Goal: Information Seeking & Learning: Find contact information

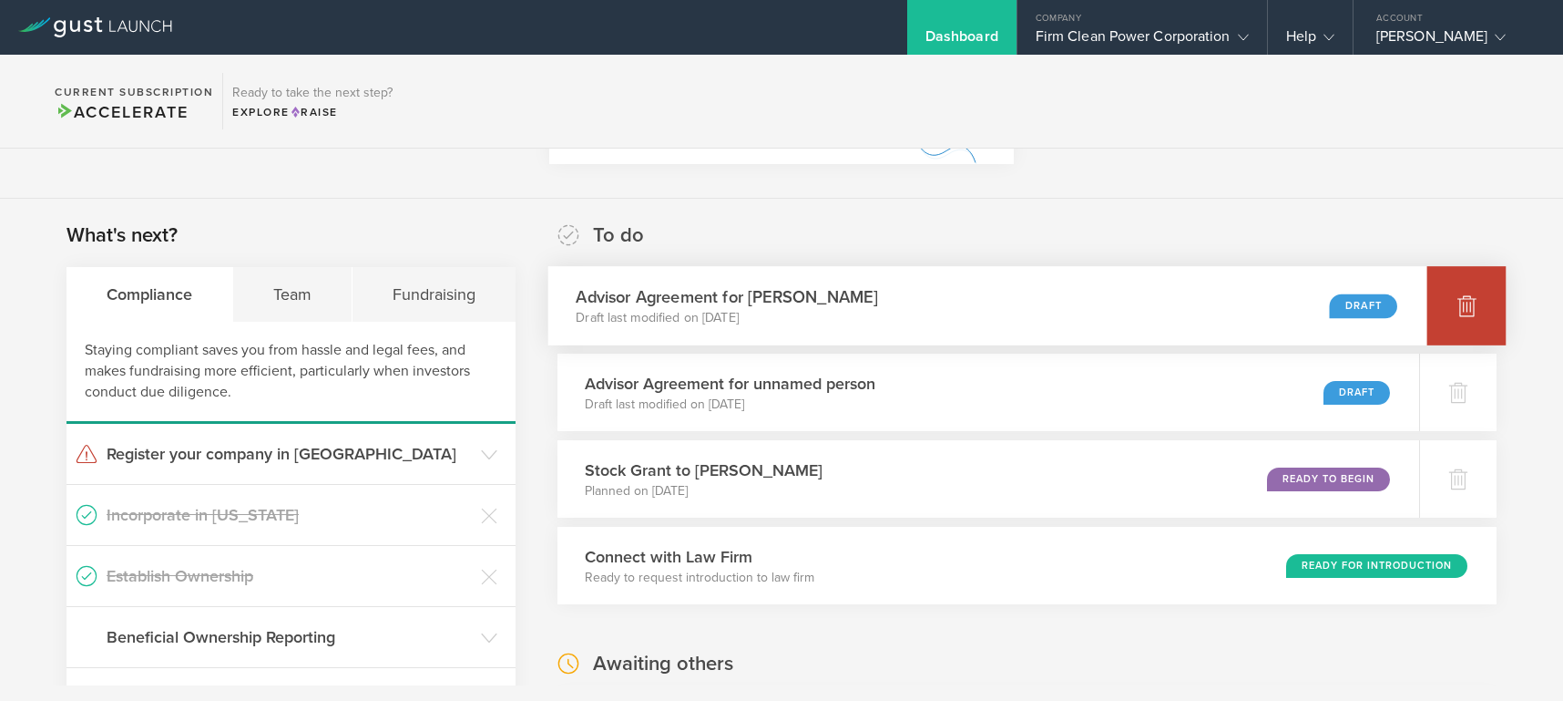
click at [1458, 299] on icon at bounding box center [1467, 306] width 19 height 17
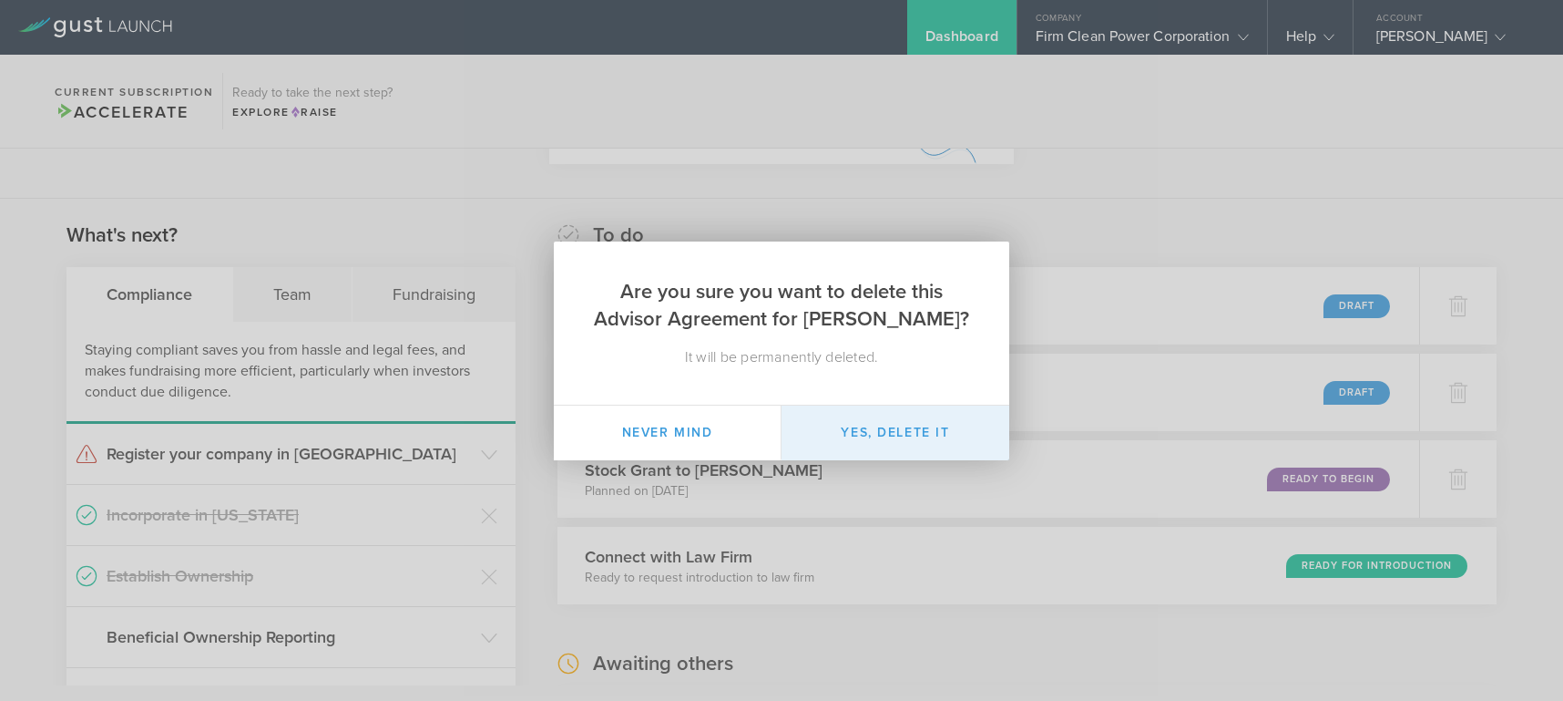
click at [898, 423] on button "Yes, delete it" at bounding box center [896, 432] width 228 height 55
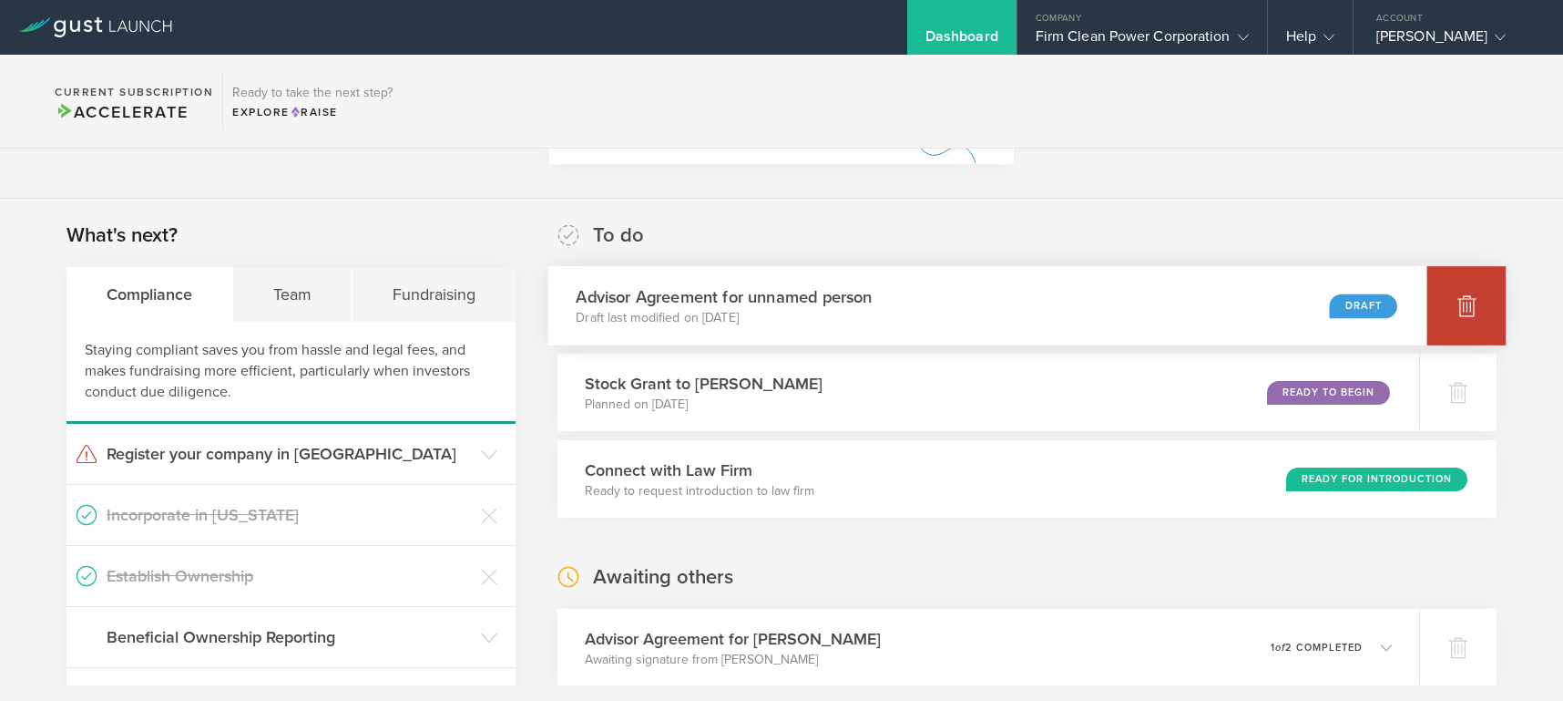
click at [1458, 308] on icon at bounding box center [1467, 306] width 19 height 17
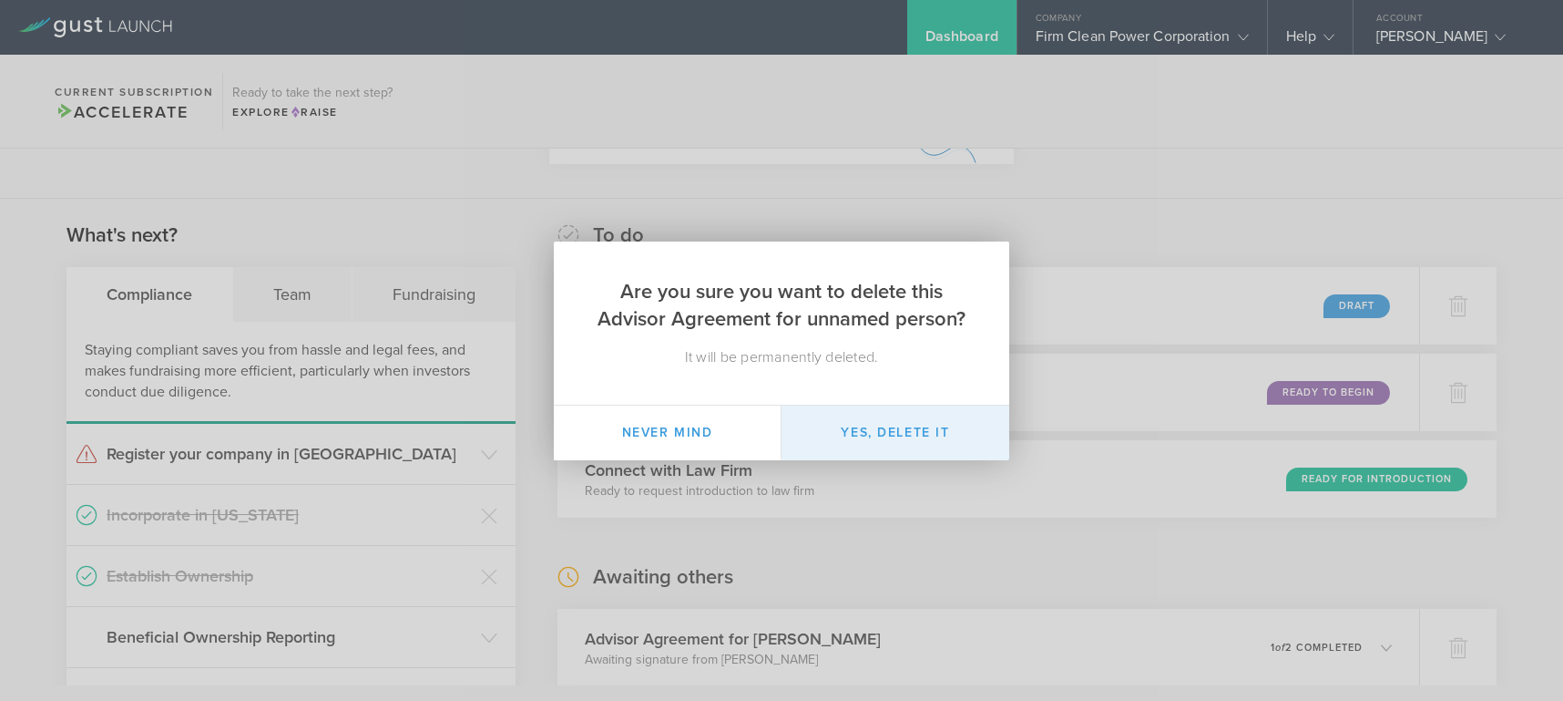
click at [948, 425] on button "Yes, delete it" at bounding box center [896, 432] width 228 height 55
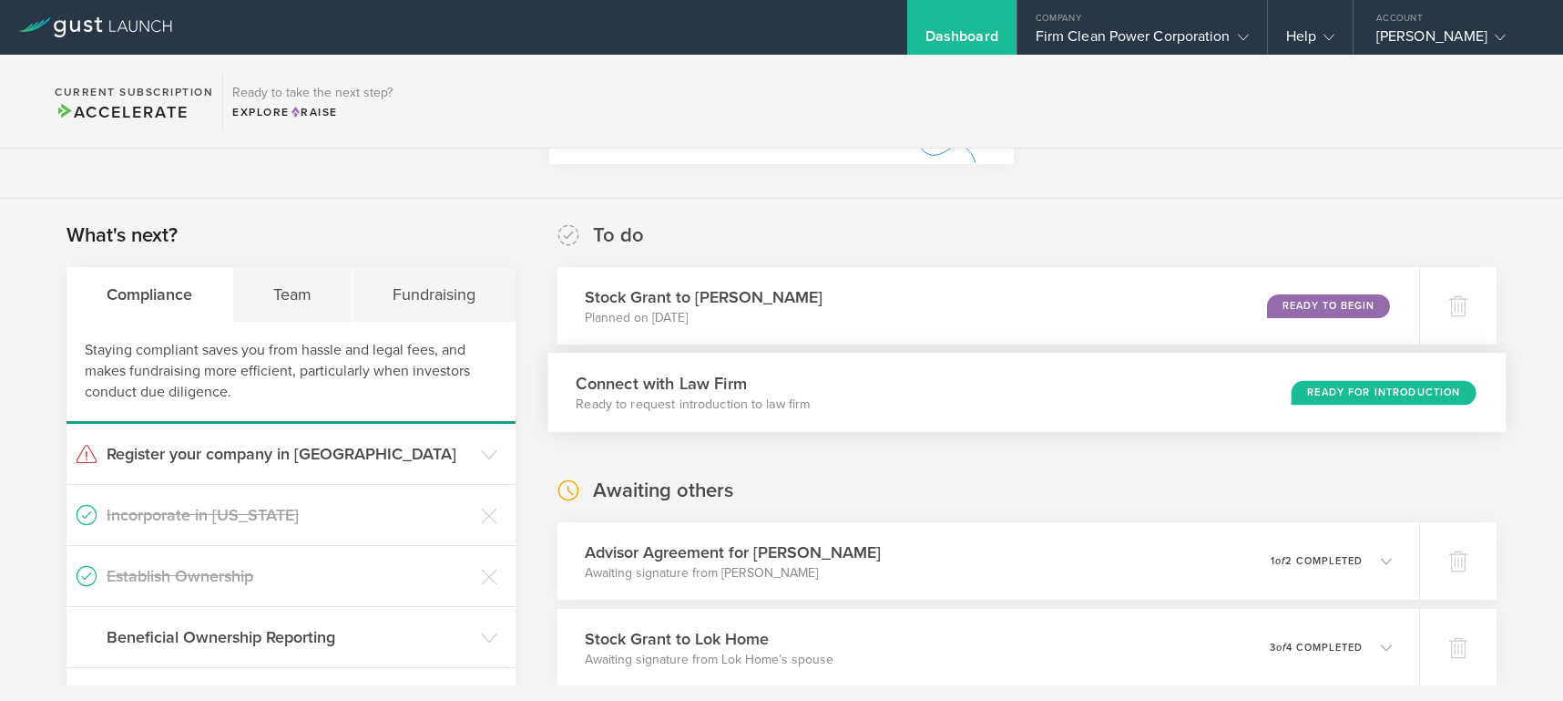
click at [1038, 405] on div "Connect with Law Firm Ready to request introduction to law firm Ready for Intro…" at bounding box center [1026, 392] width 958 height 79
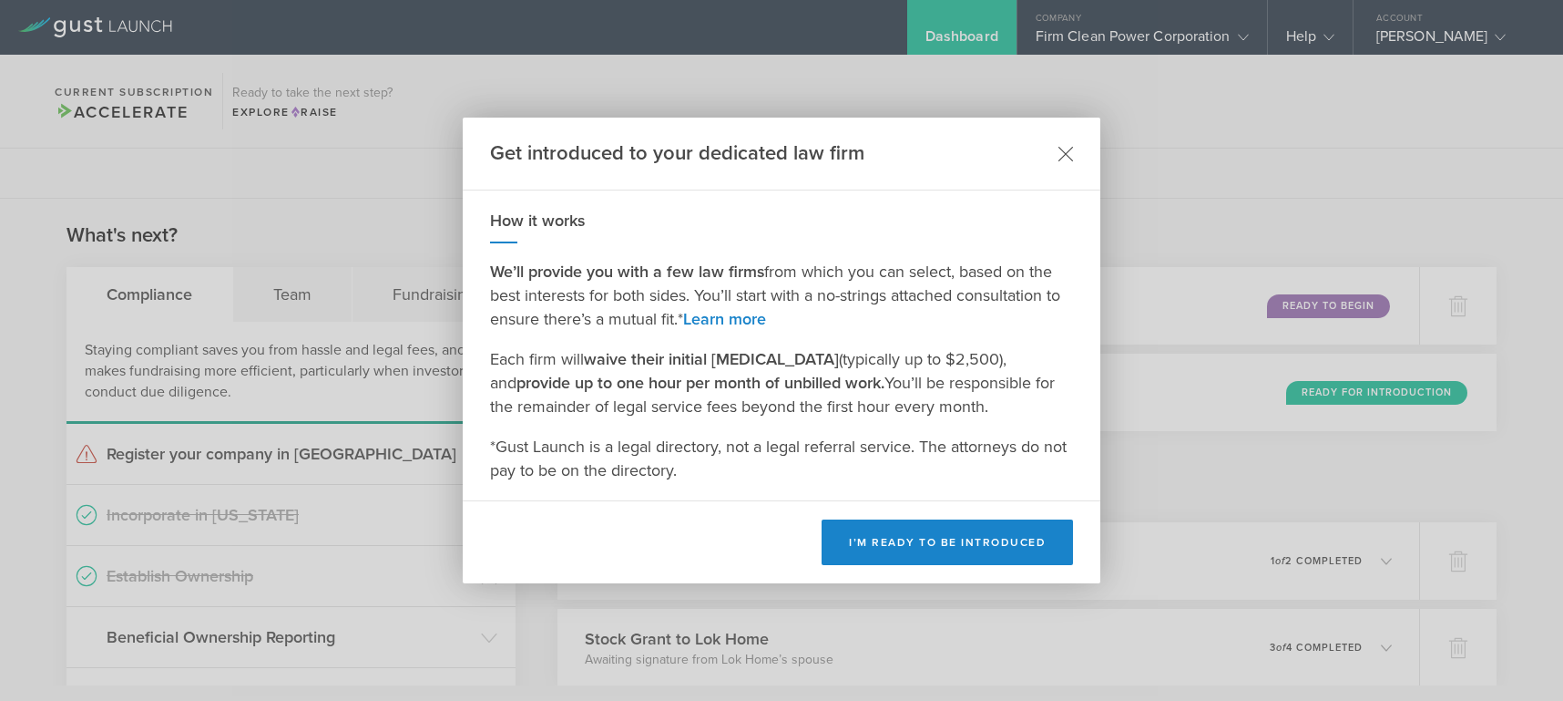
click at [1069, 146] on icon at bounding box center [1066, 153] width 15 height 15
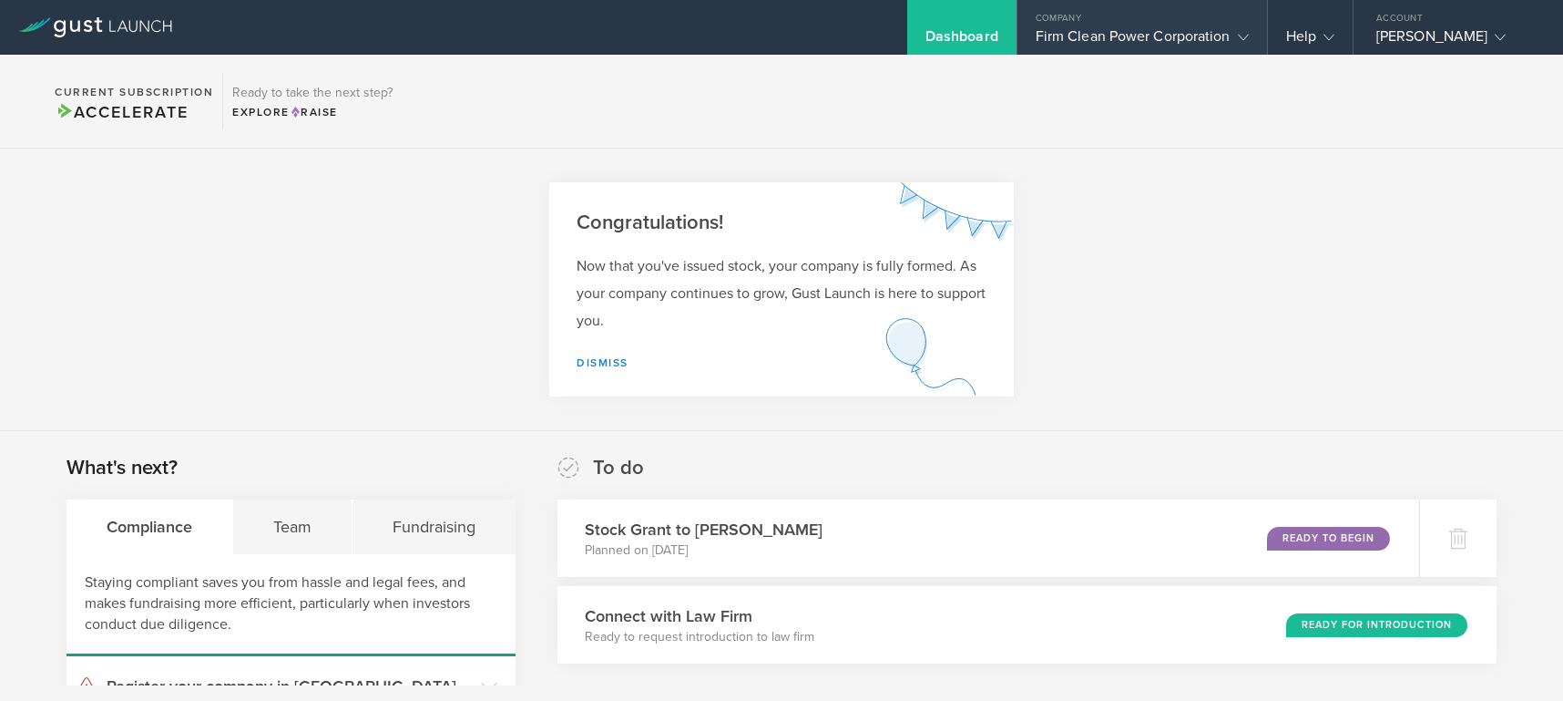
click at [1139, 28] on div "Firm Clean Power Corporation" at bounding box center [1142, 40] width 213 height 27
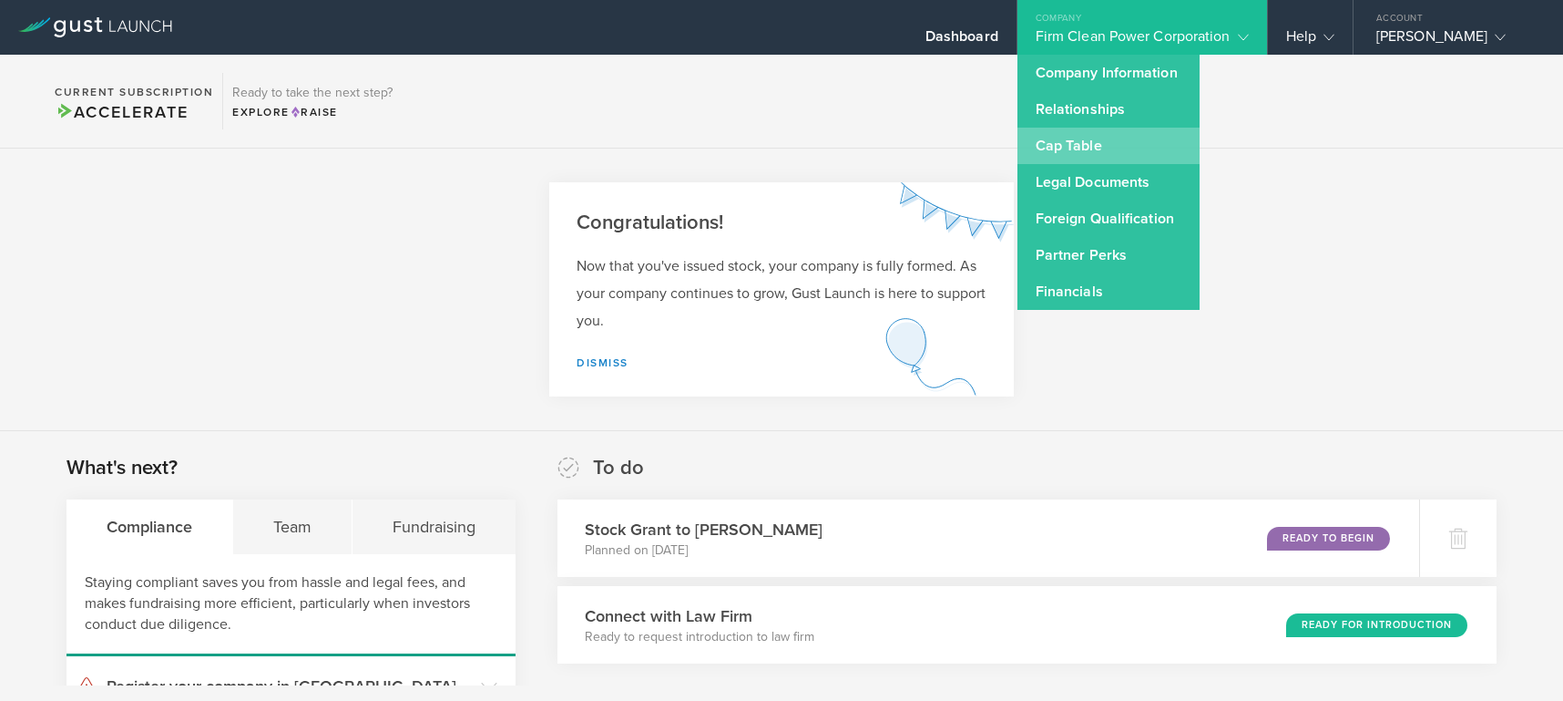
click at [1060, 150] on link "Cap Table" at bounding box center [1109, 146] width 182 height 36
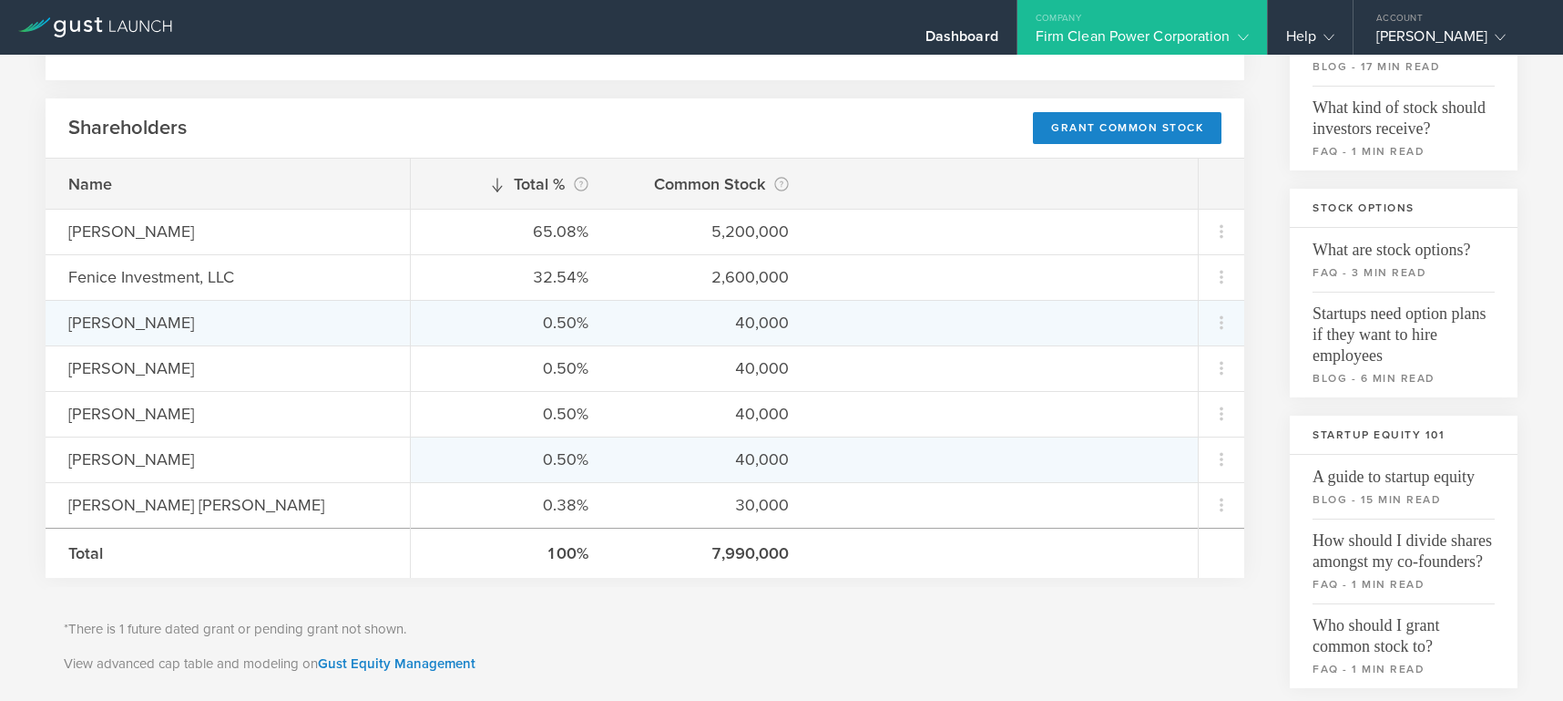
scroll to position [225, 0]
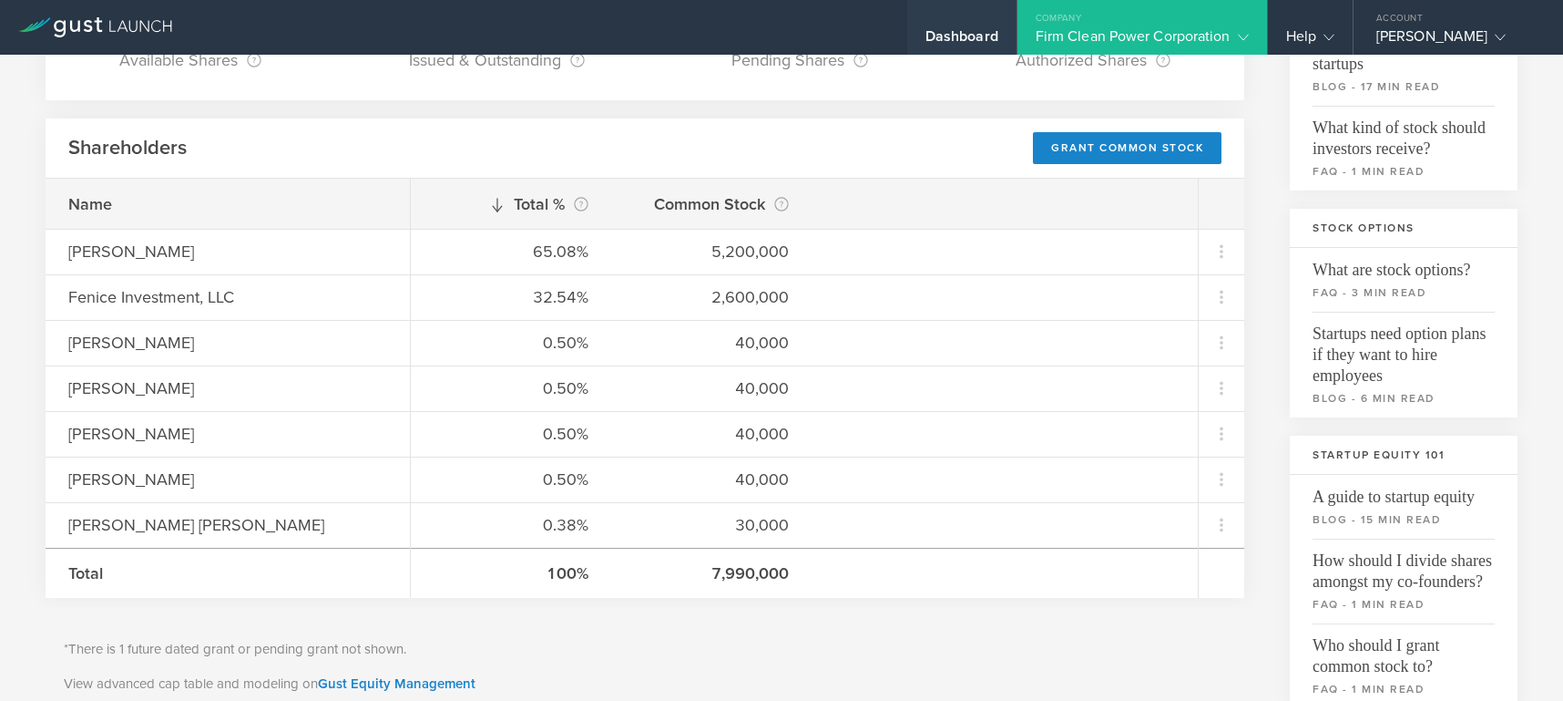
click at [967, 39] on div "Dashboard" at bounding box center [962, 40] width 73 height 27
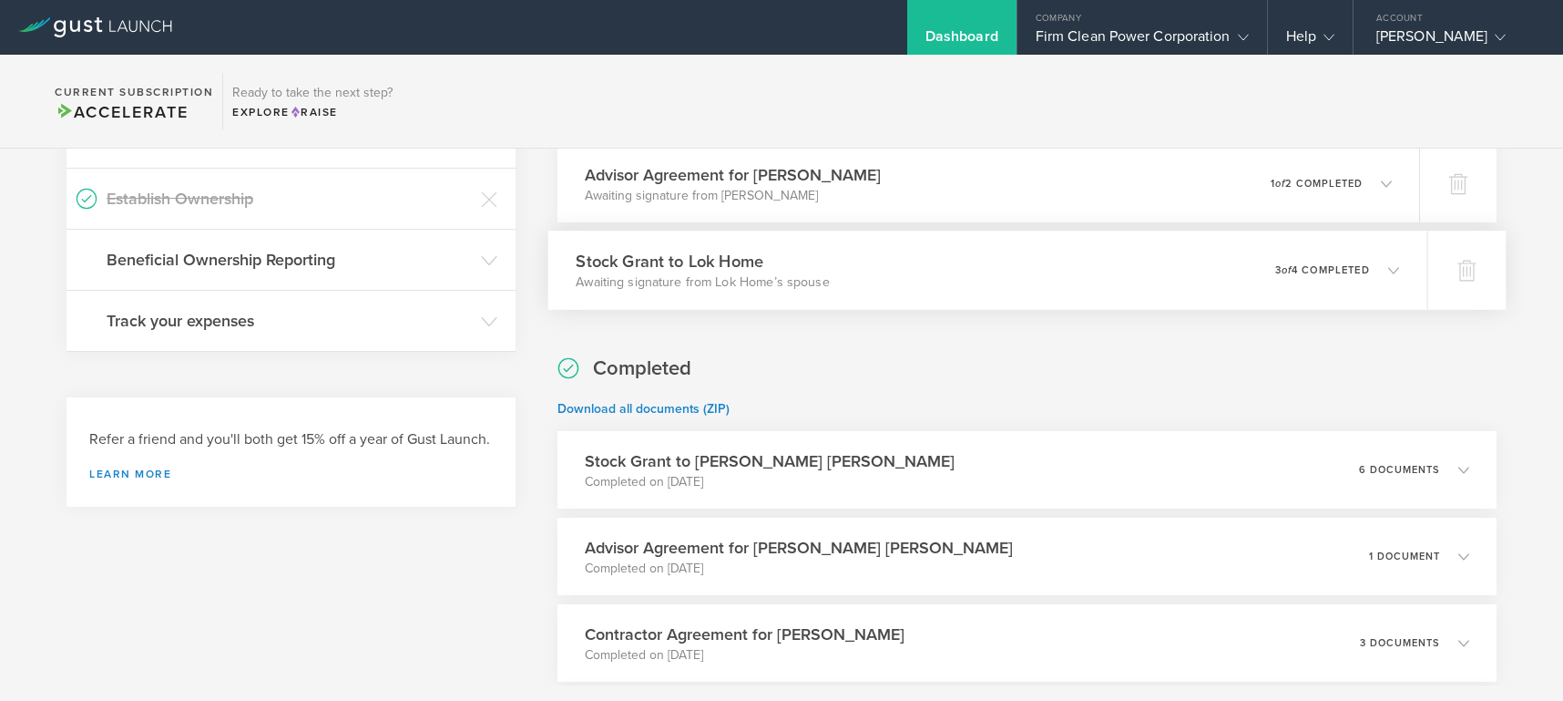
scroll to position [449, 0]
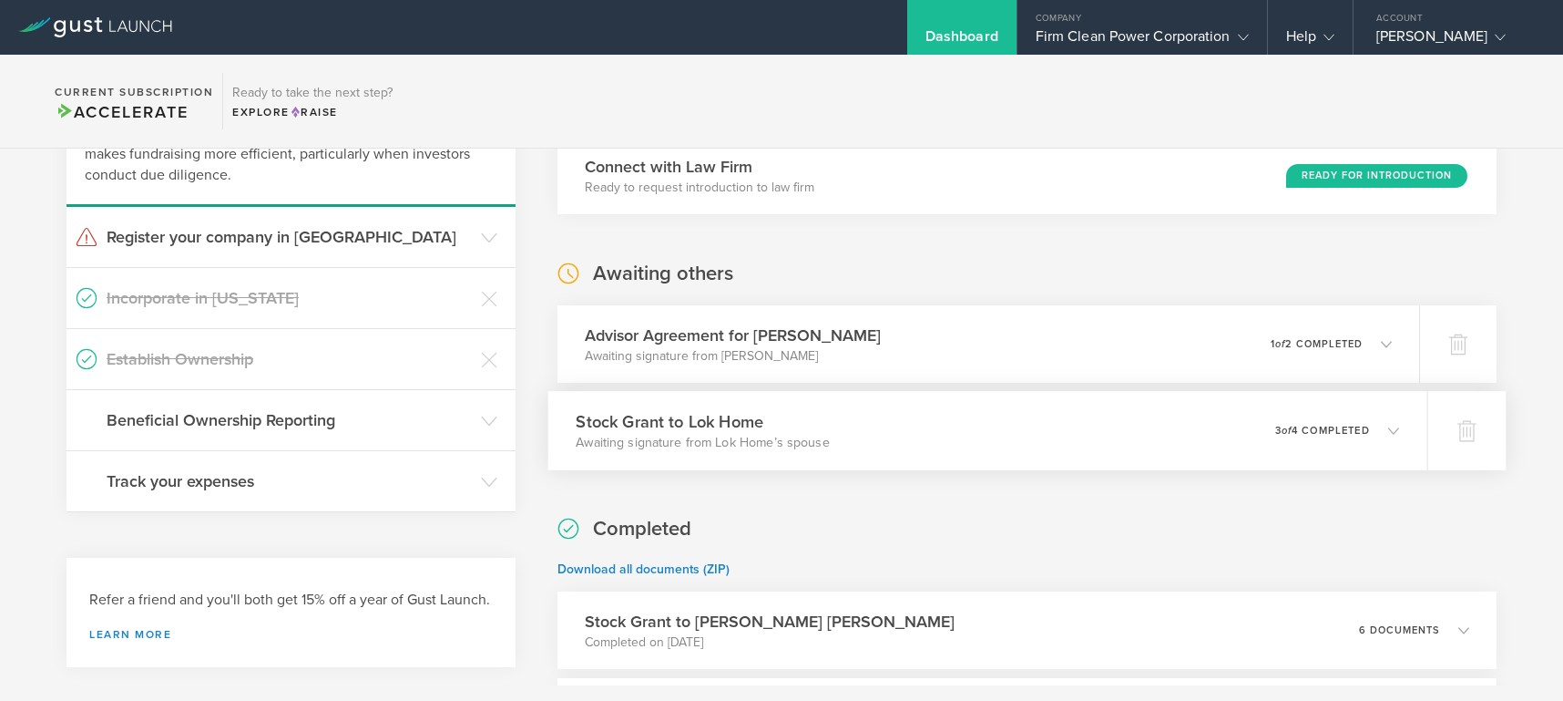
click at [825, 431] on div "Stock Grant to Lok Home Awaiting signature from [PERSON_NAME] Home’s spouse 0 u…" at bounding box center [986, 430] width 879 height 79
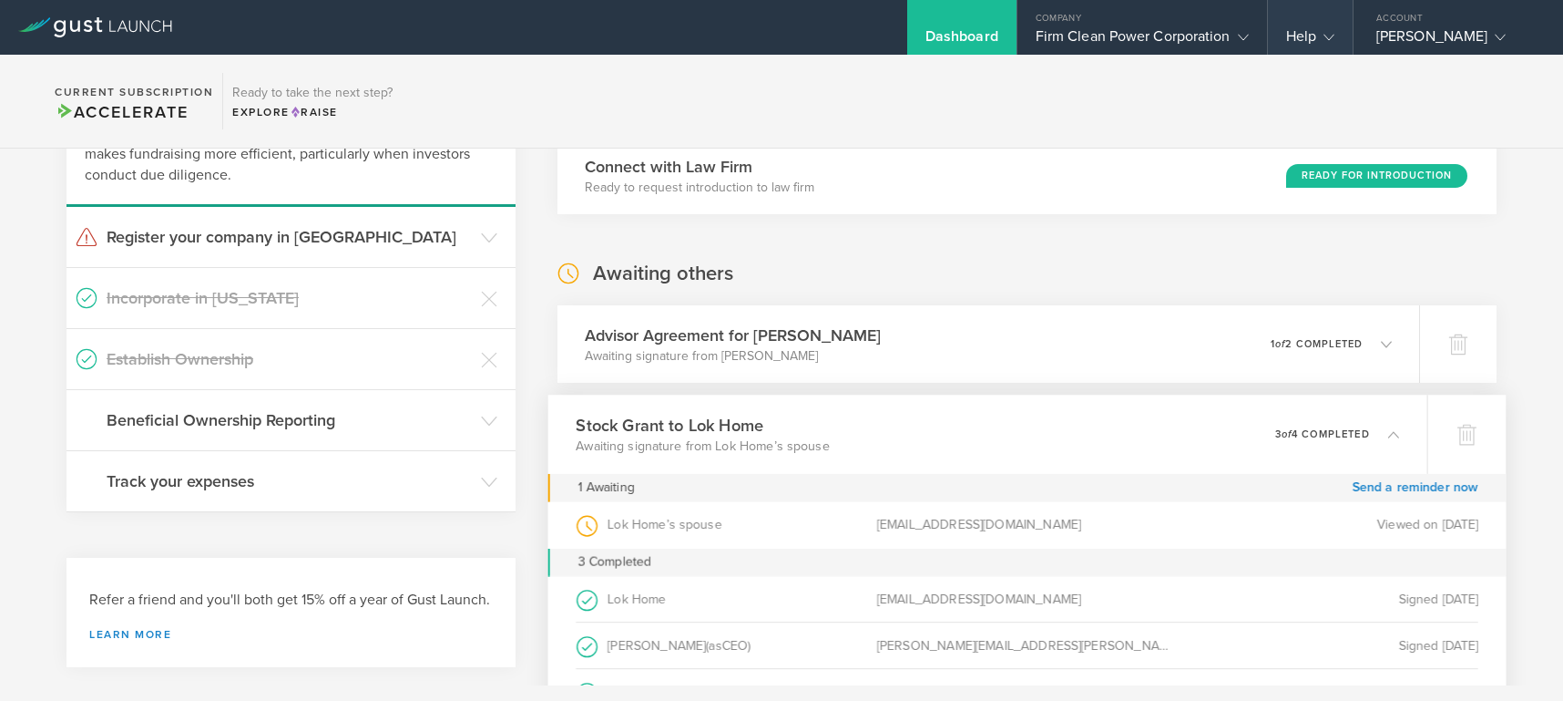
click at [1326, 30] on gust-icon at bounding box center [1325, 36] width 18 height 18
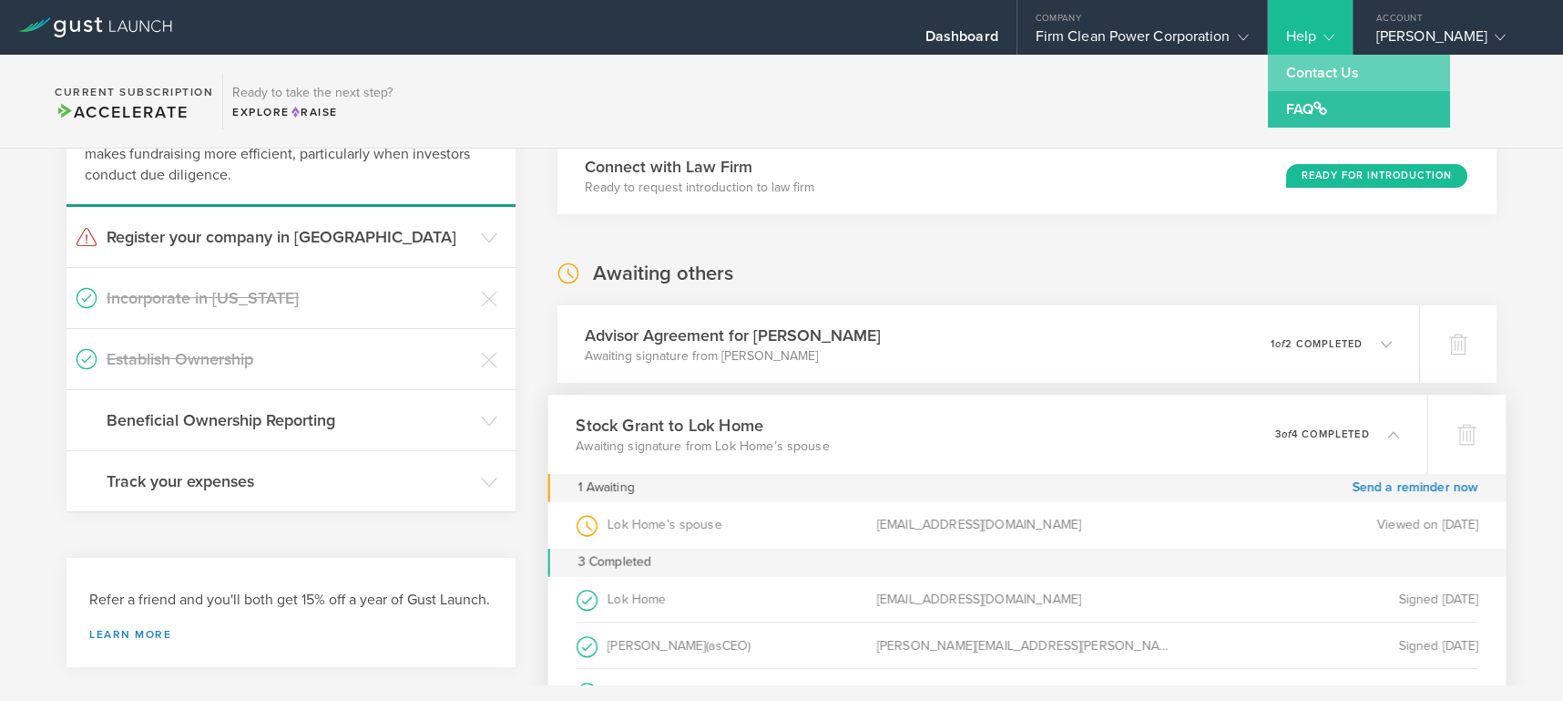
click at [1306, 68] on link "Contact Us" at bounding box center [1359, 73] width 182 height 36
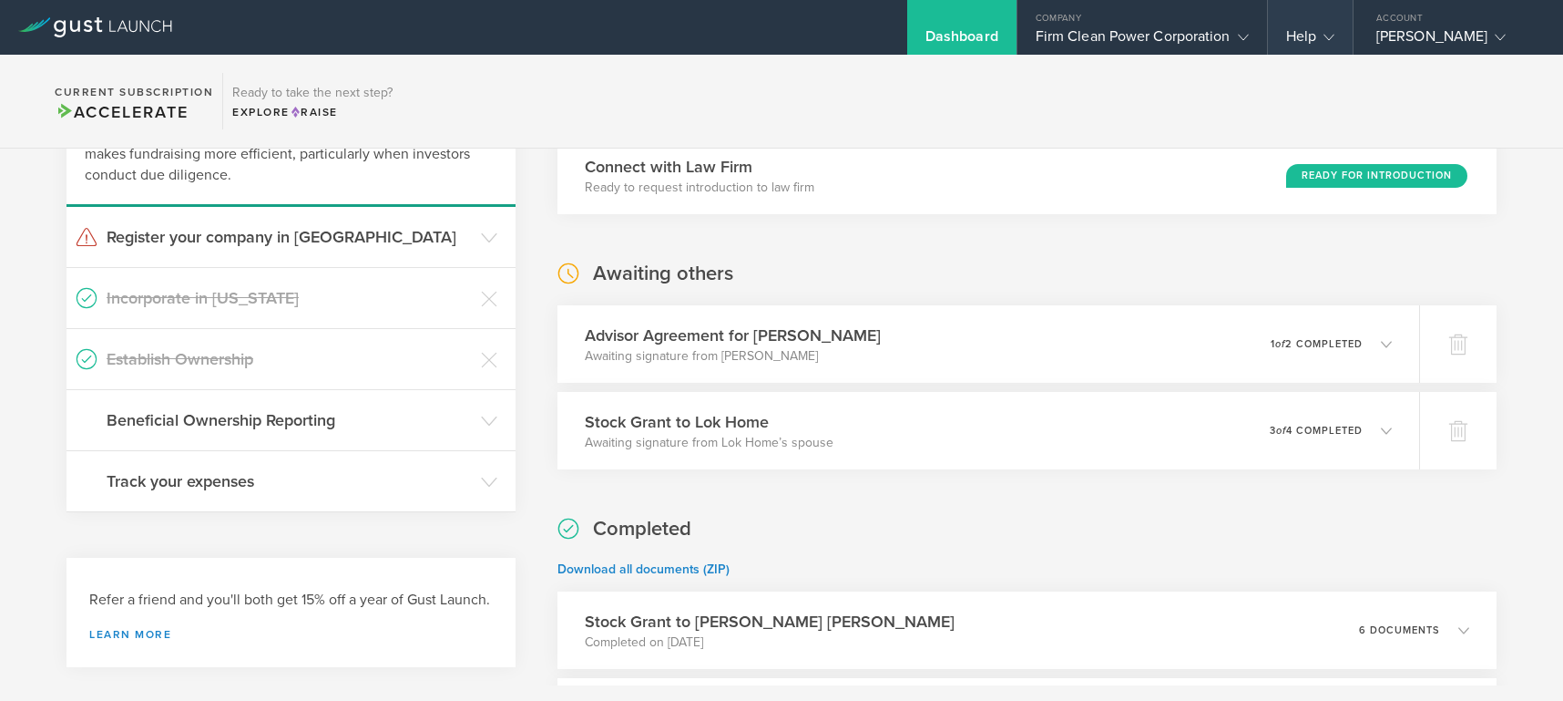
click at [1328, 36] on icon at bounding box center [1329, 37] width 11 height 11
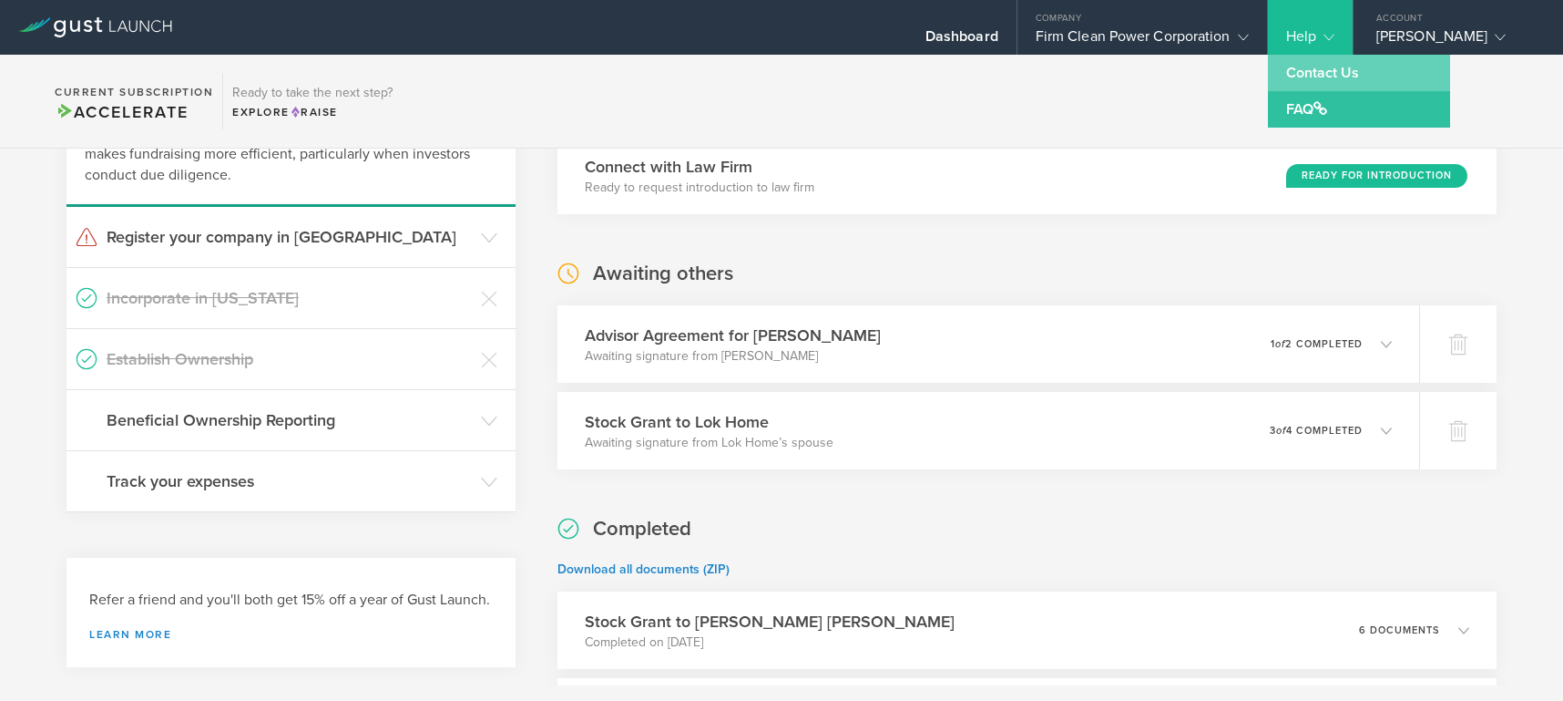
click at [1316, 67] on link "Contact Us" at bounding box center [1359, 73] width 182 height 36
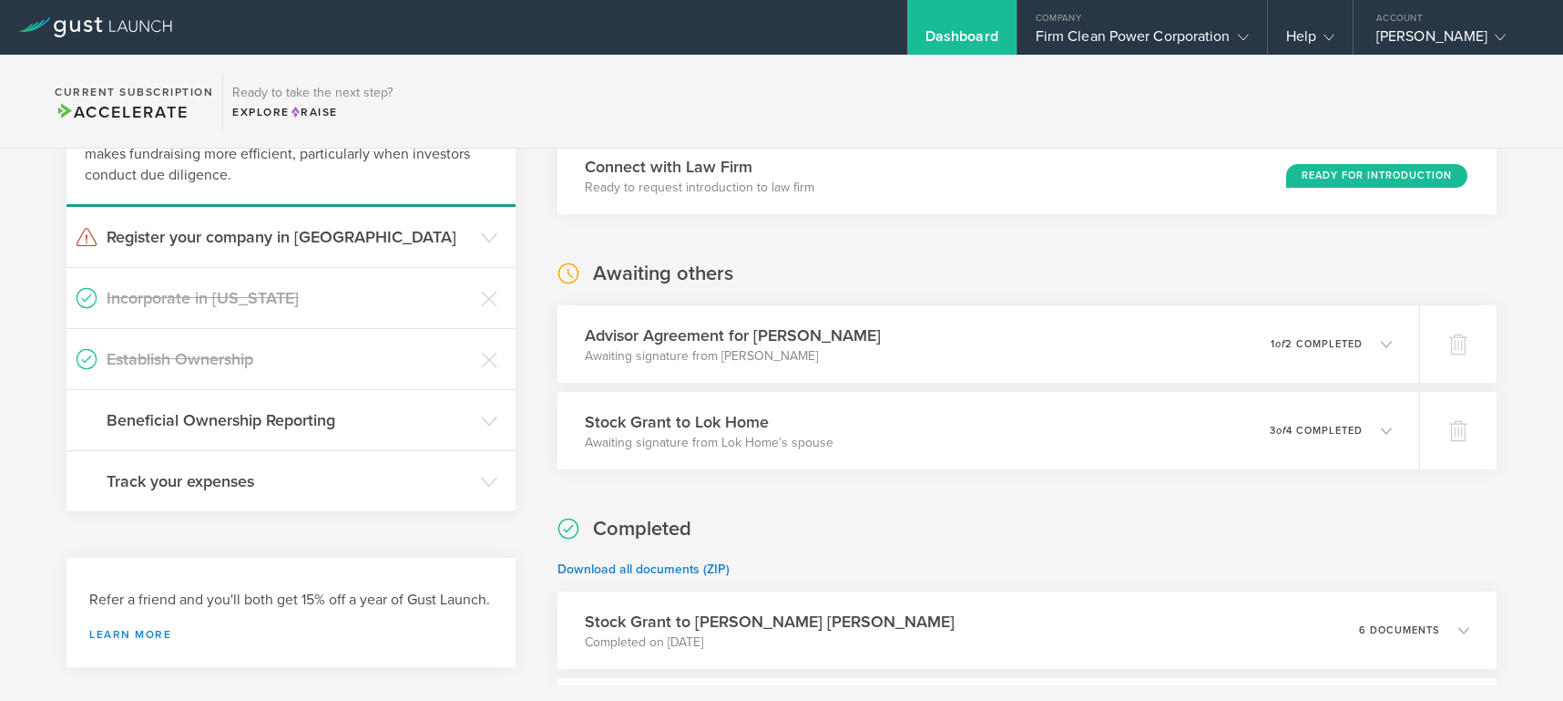
click at [946, 30] on div "Dashboard" at bounding box center [962, 40] width 73 height 27
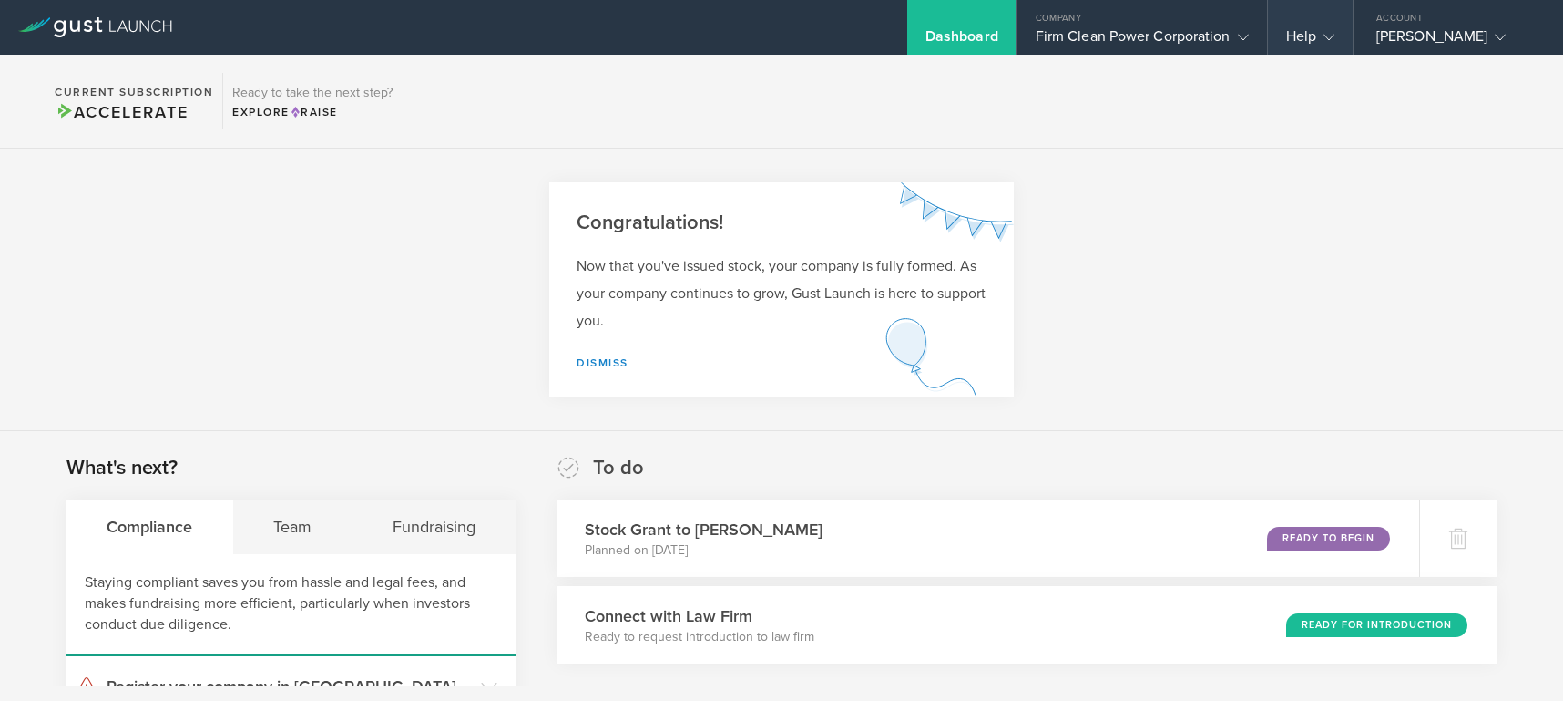
click at [1330, 36] on icon at bounding box center [1329, 37] width 11 height 11
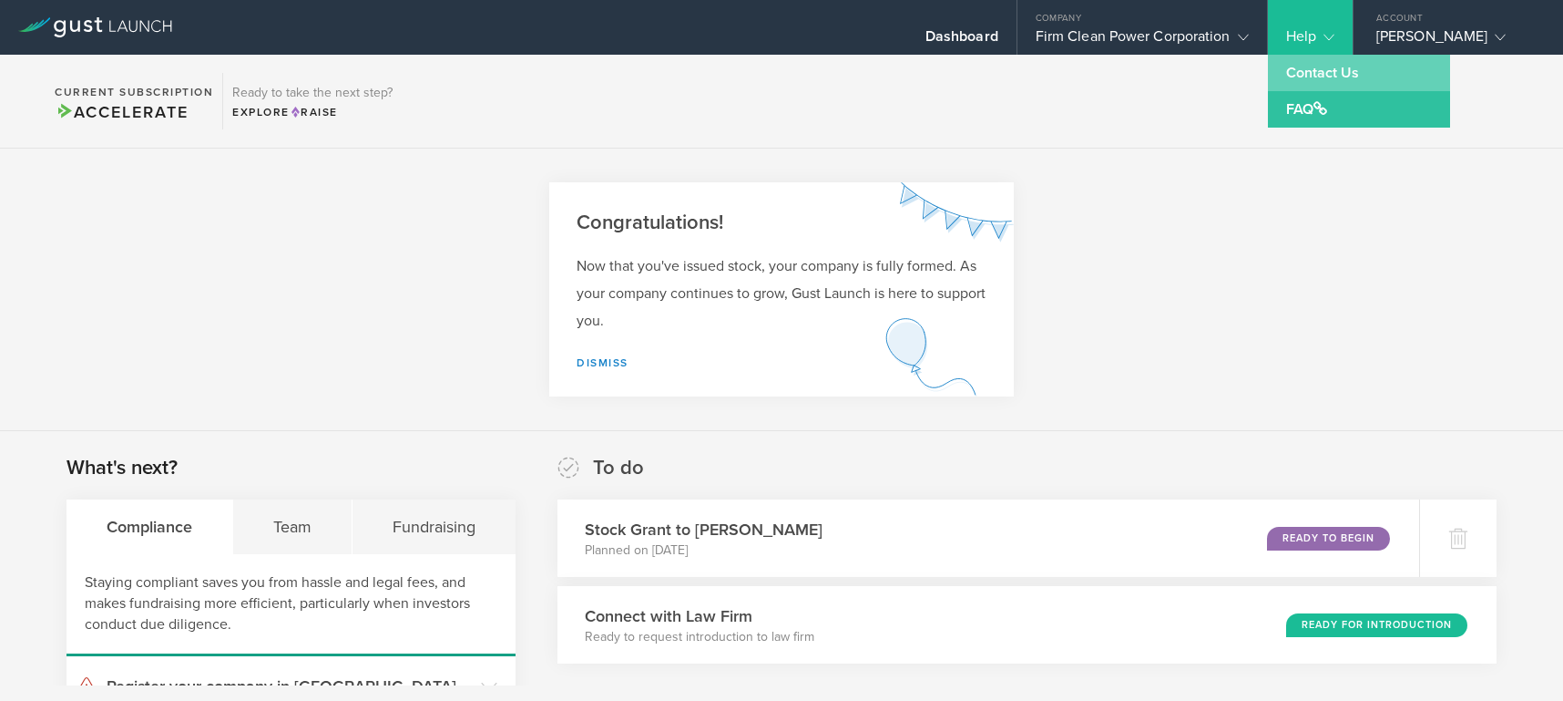
click at [1307, 71] on link "Contact Us" at bounding box center [1359, 73] width 182 height 36
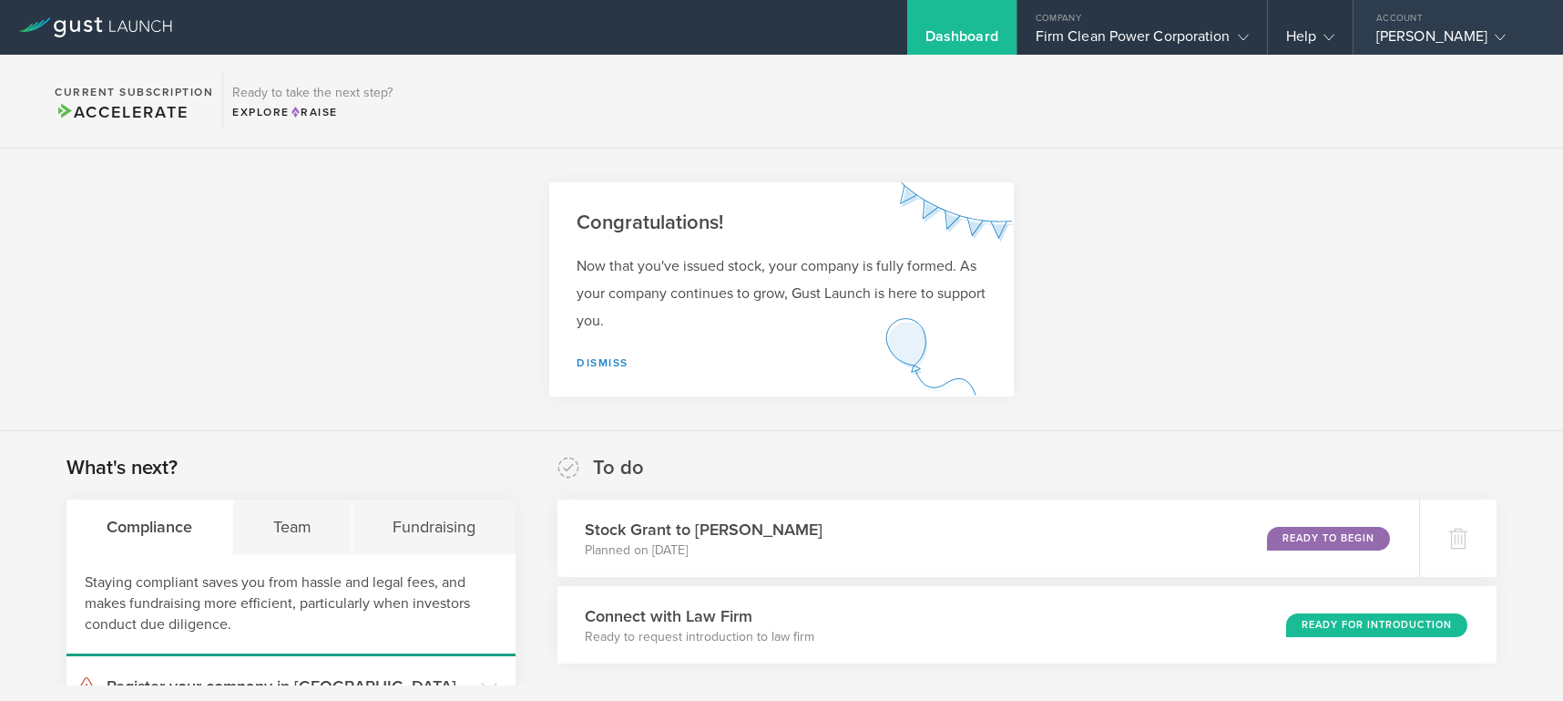
click at [1506, 37] on icon at bounding box center [1500, 37] width 11 height 11
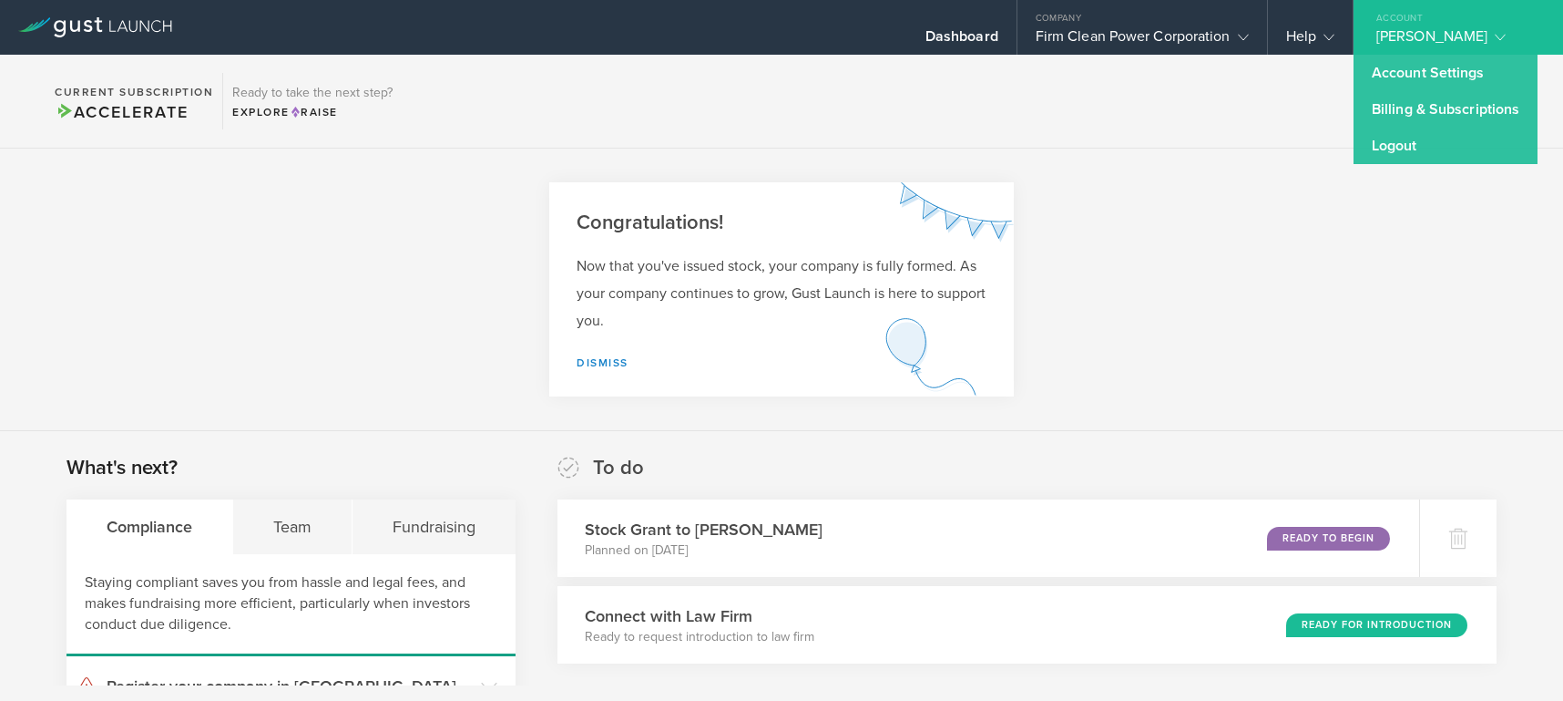
click at [1261, 101] on section "Current Subscription Accelerate Ready to take the next step? Explore Raise" at bounding box center [781, 102] width 1563 height 94
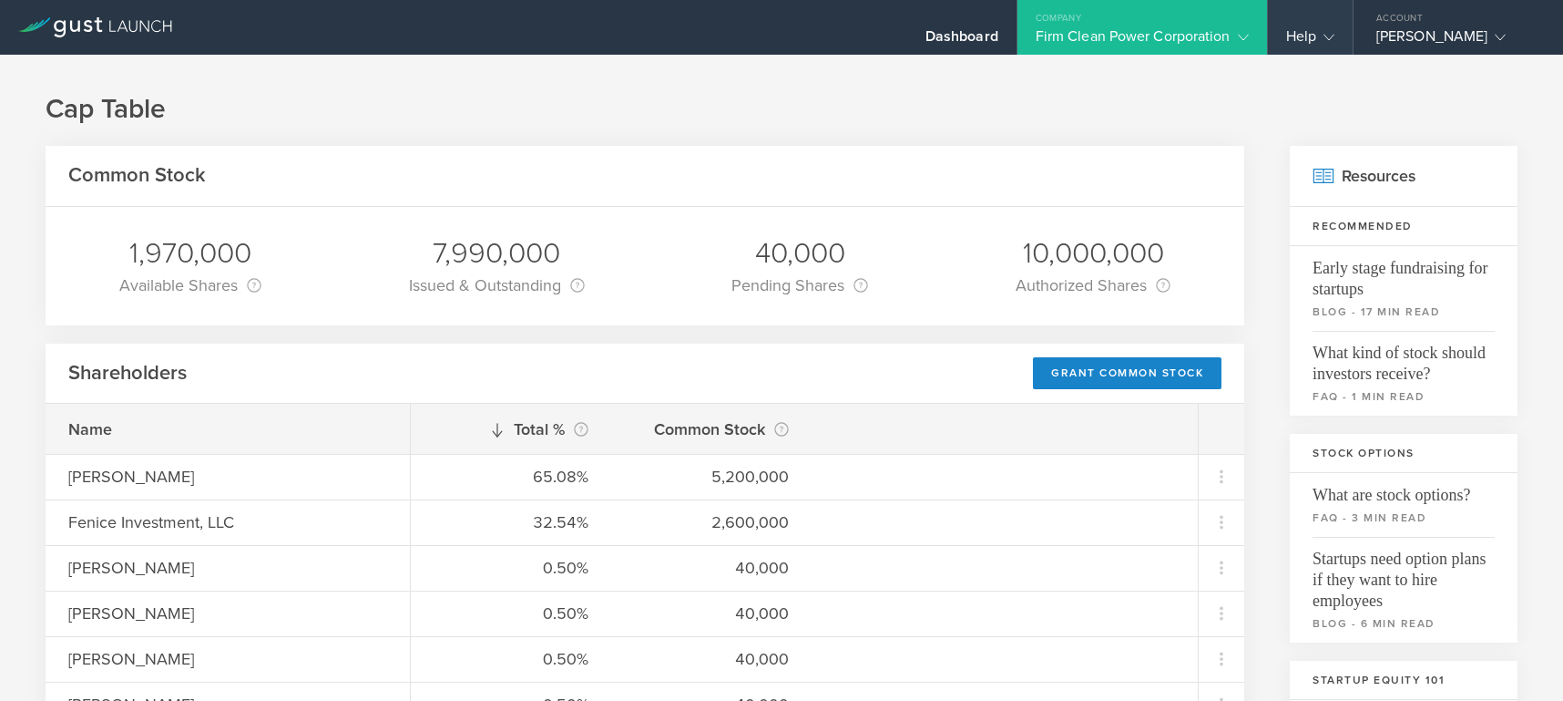
click at [1330, 36] on icon at bounding box center [1329, 37] width 11 height 11
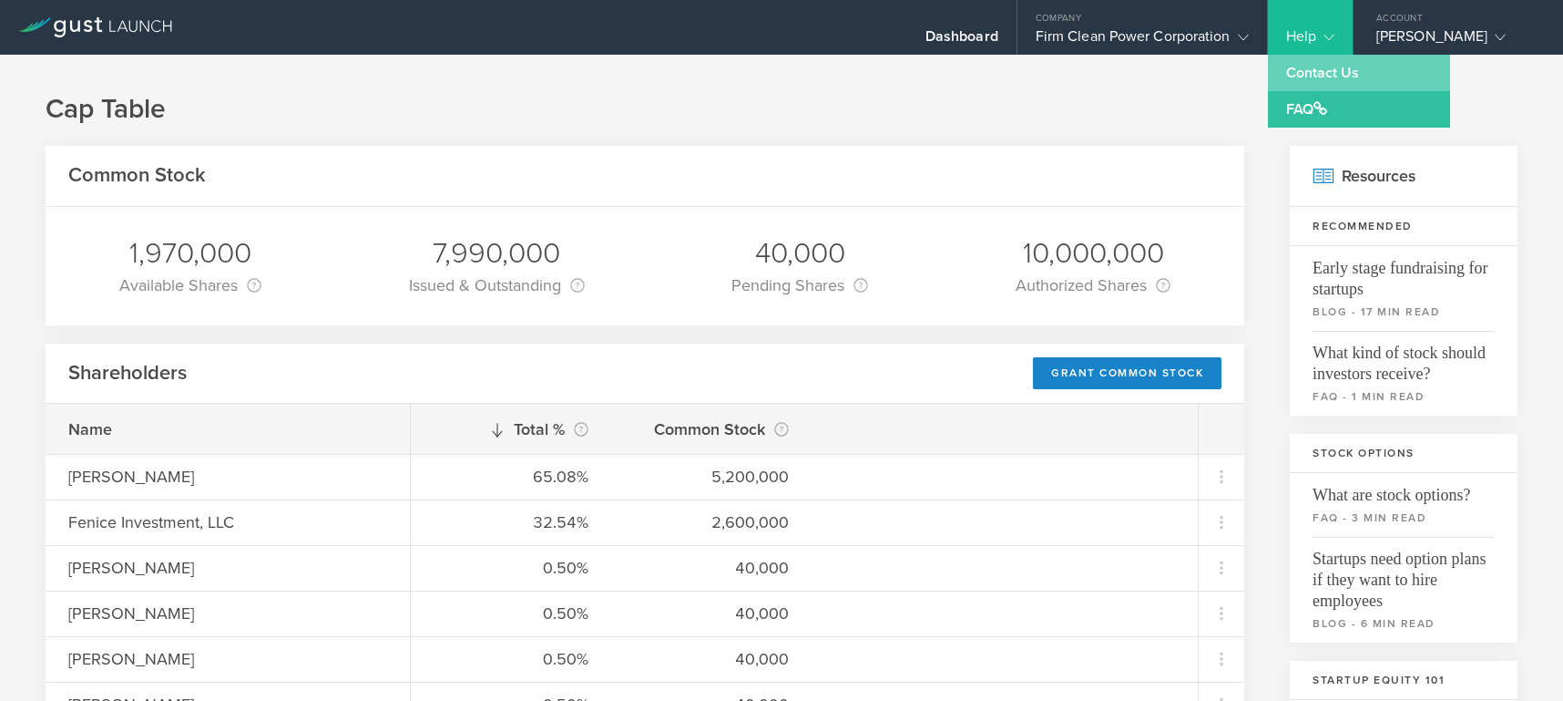
click at [1313, 70] on link "Contact Us" at bounding box center [1359, 73] width 182 height 36
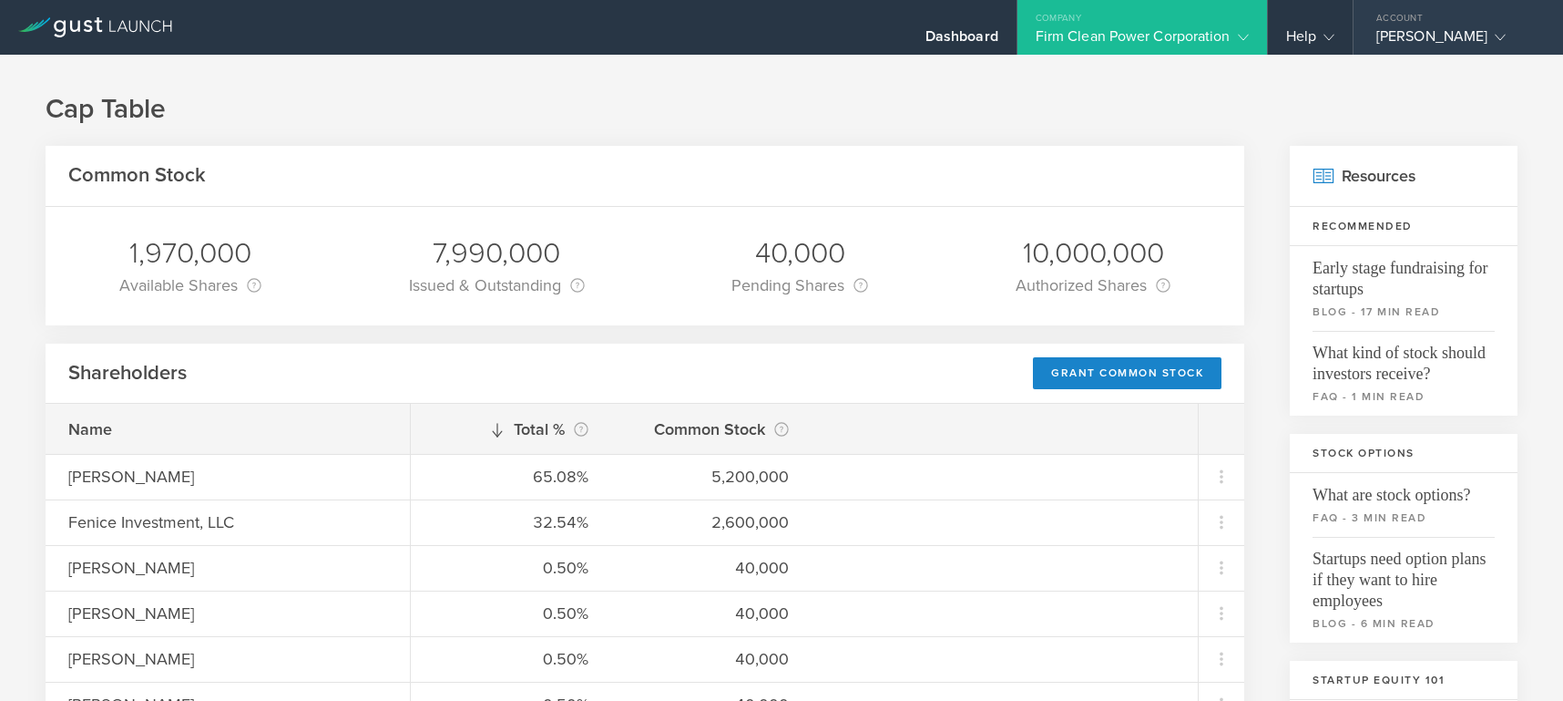
click at [1506, 35] on icon at bounding box center [1500, 37] width 11 height 11
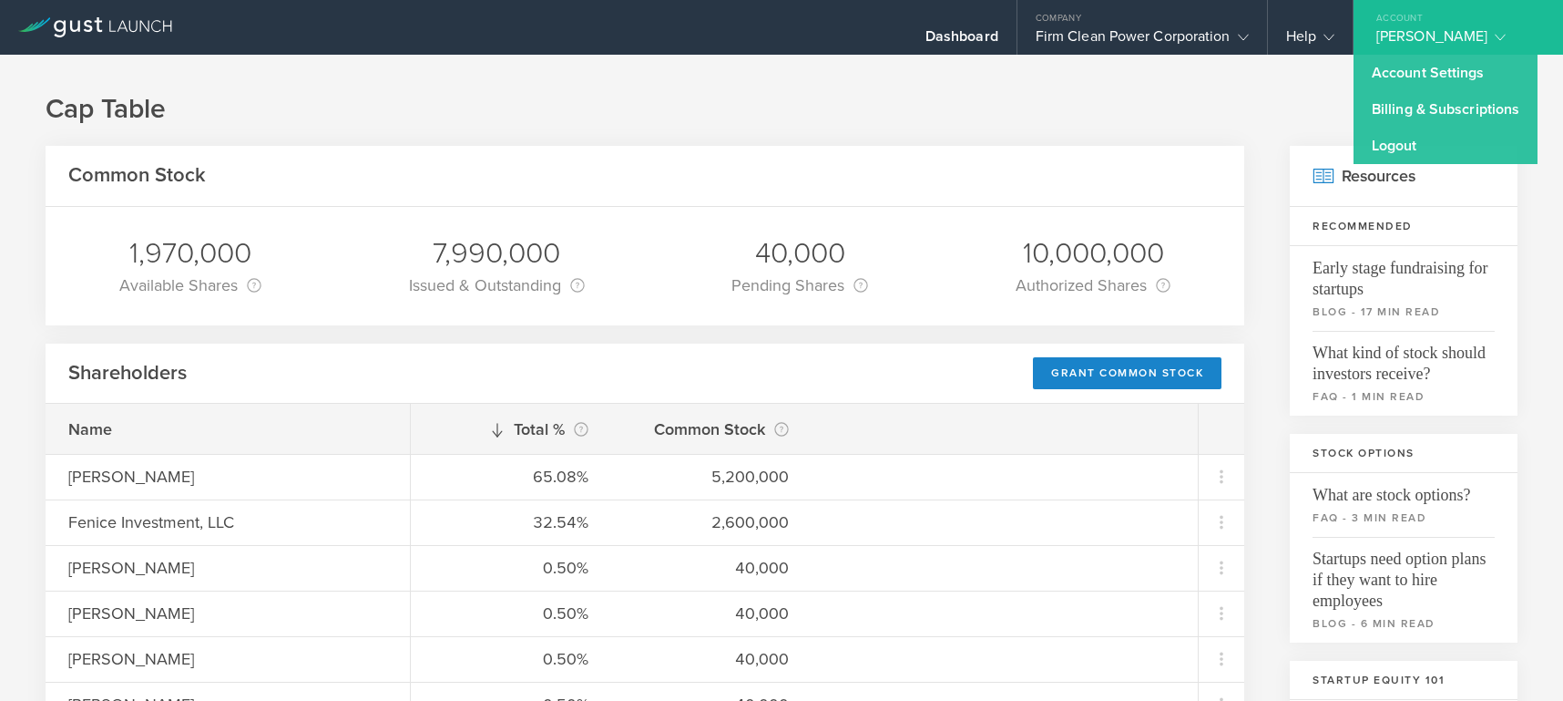
click at [1238, 97] on h1 "Cap Table" at bounding box center [782, 109] width 1472 height 36
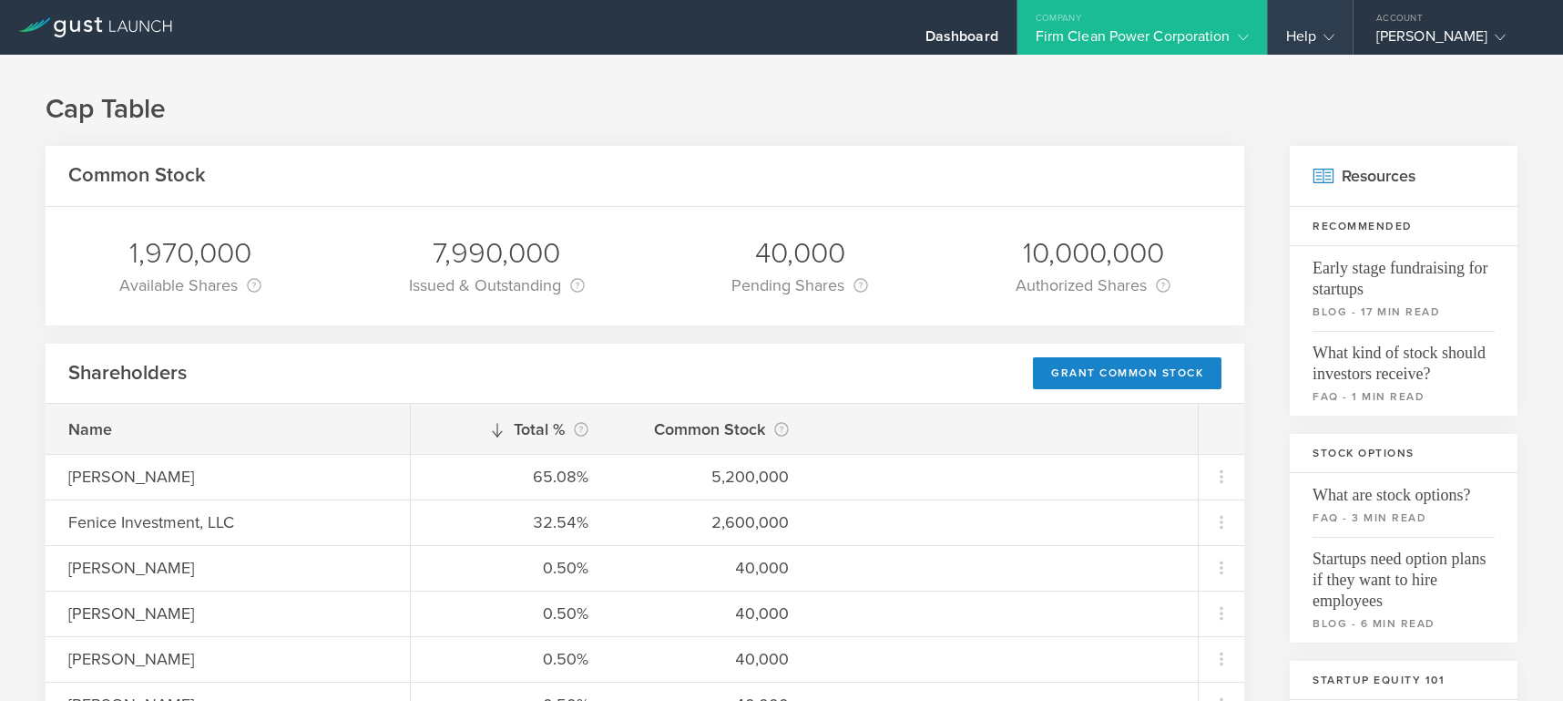
click at [1295, 28] on div "Help" at bounding box center [1310, 40] width 48 height 27
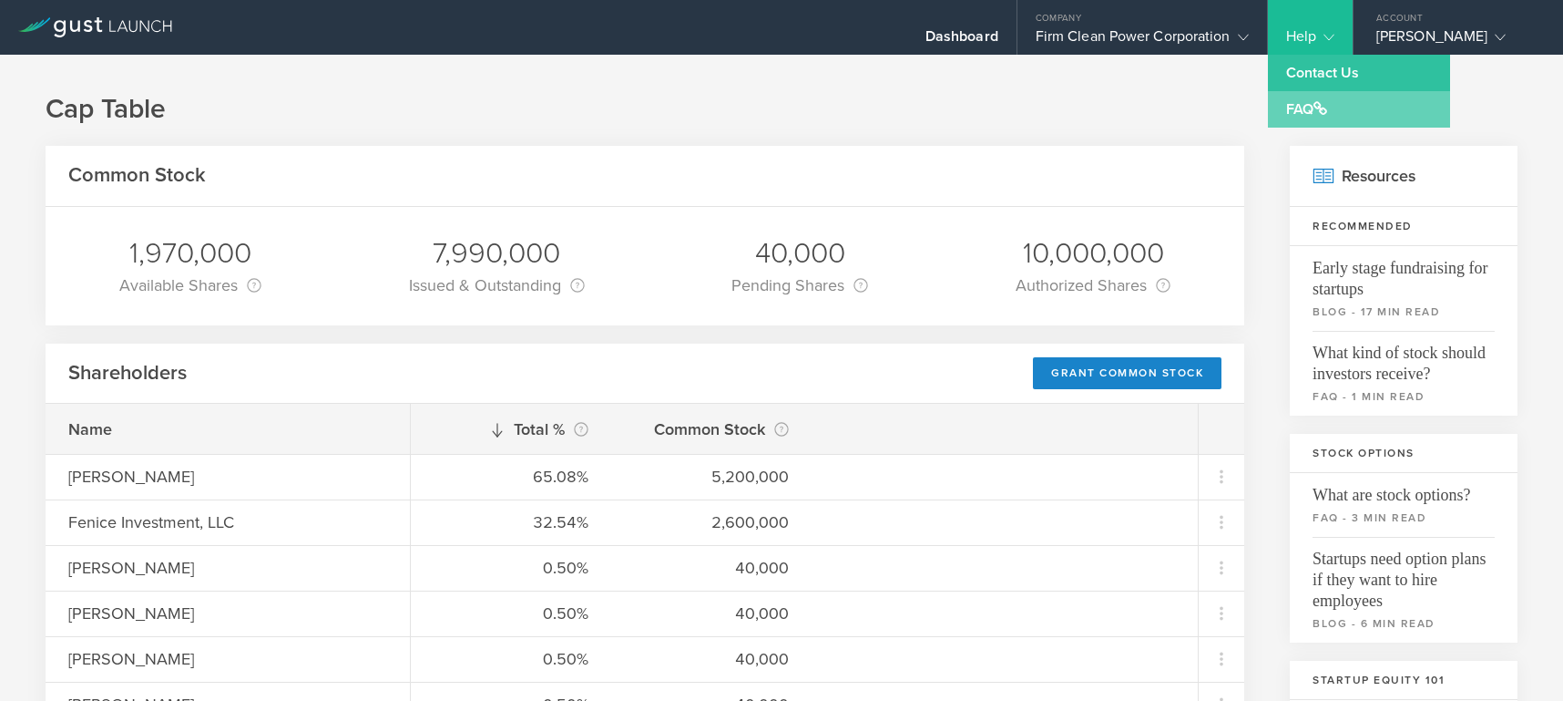
click at [1290, 104] on link "FAQ" at bounding box center [1359, 109] width 182 height 36
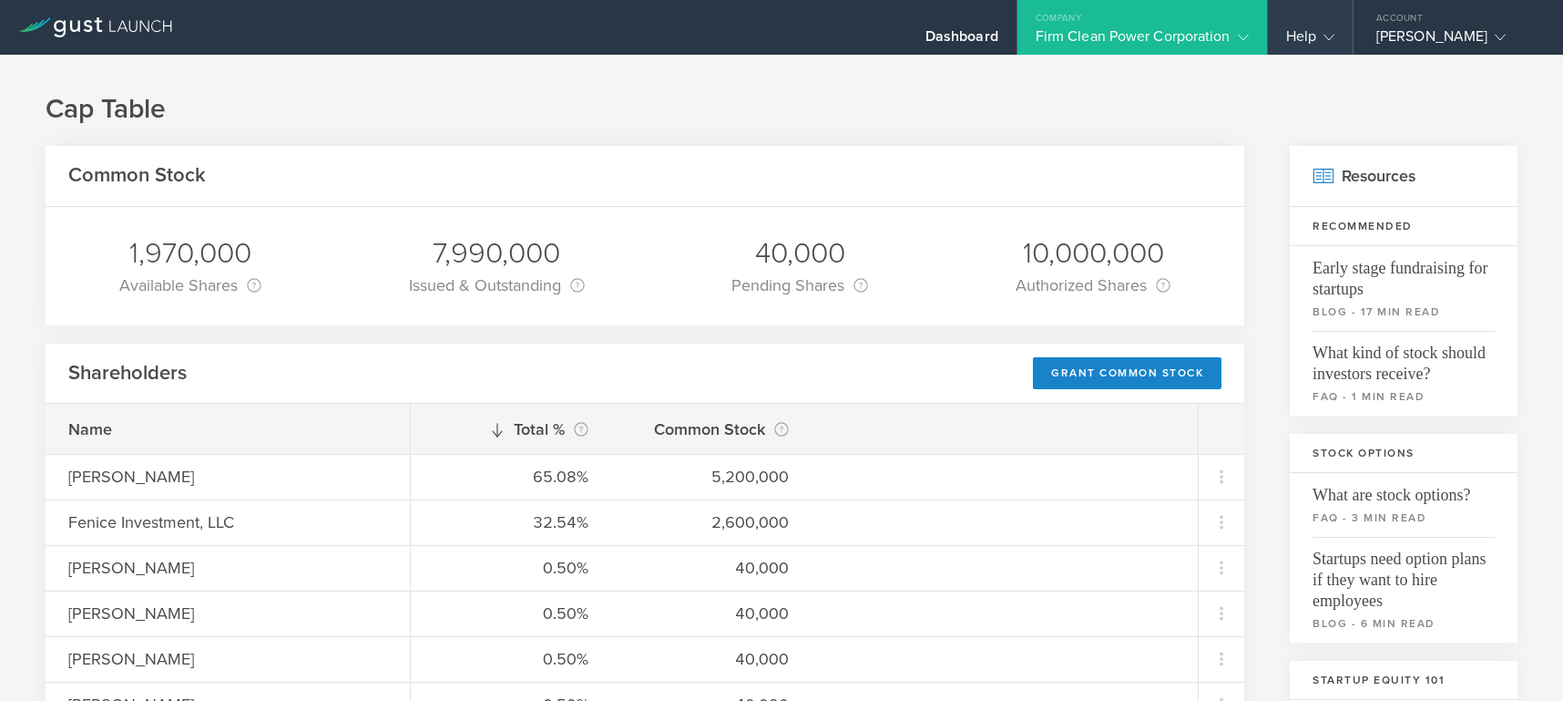
click at [1316, 36] on gust-icon at bounding box center [1325, 36] width 18 height 18
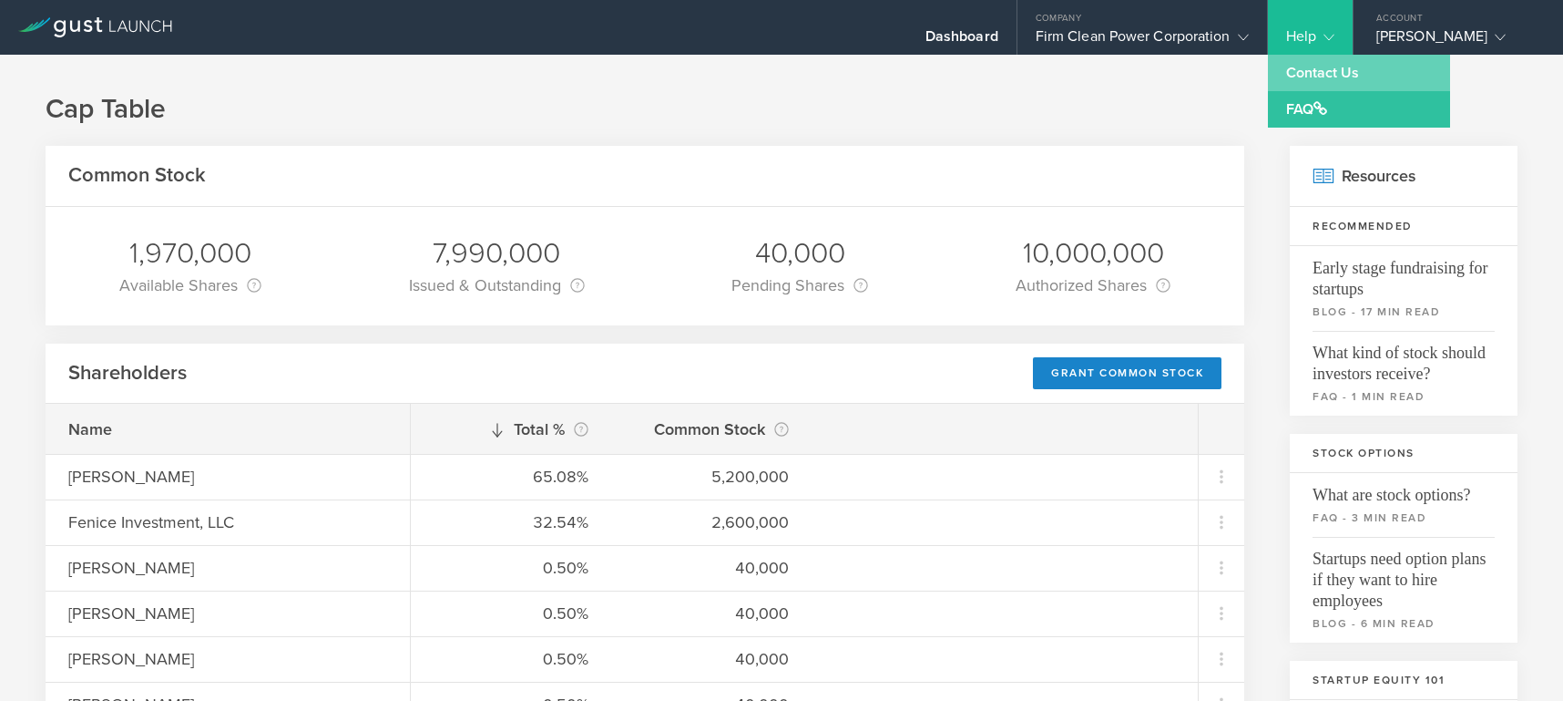
click at [1314, 73] on link "Contact Us" at bounding box center [1359, 73] width 182 height 36
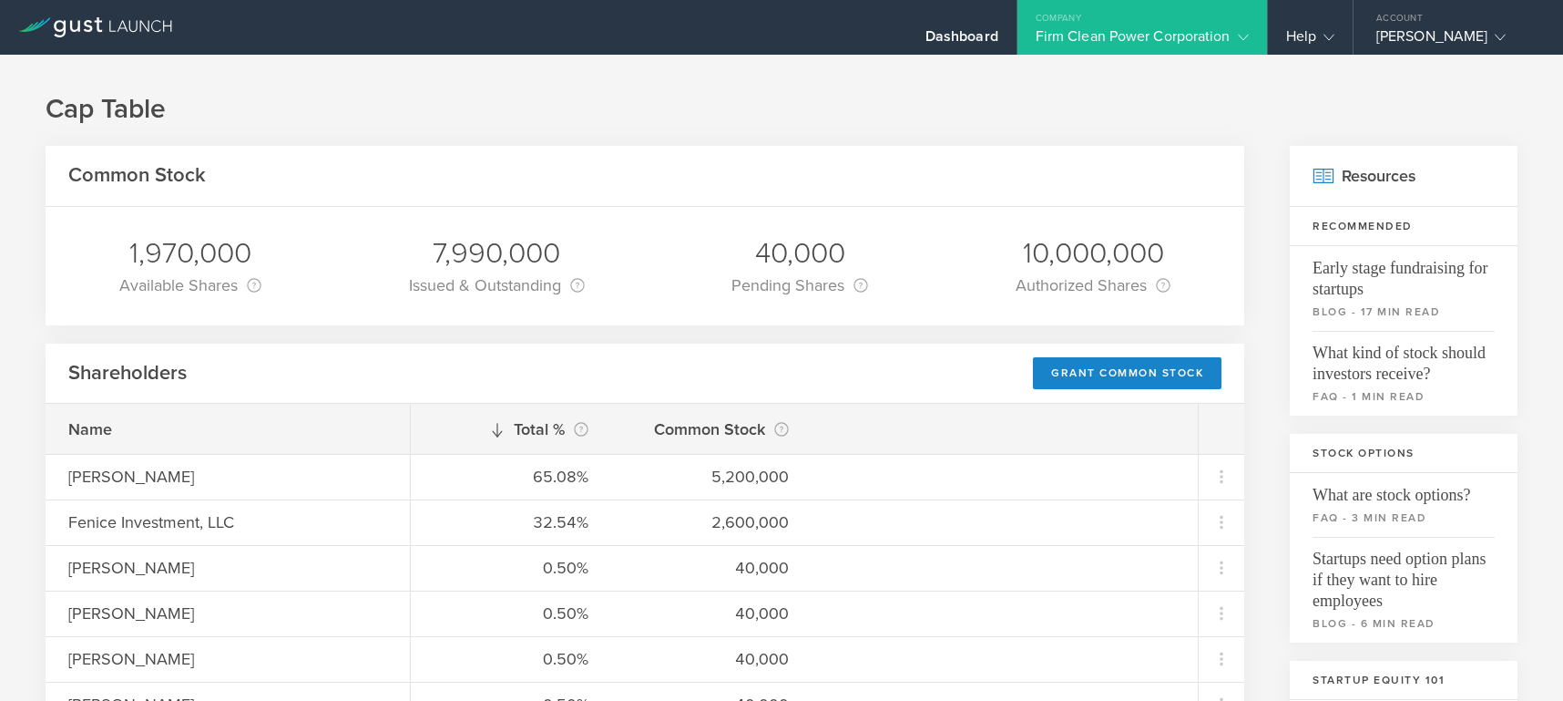
click at [39, 21] on icon at bounding box center [95, 27] width 154 height 20
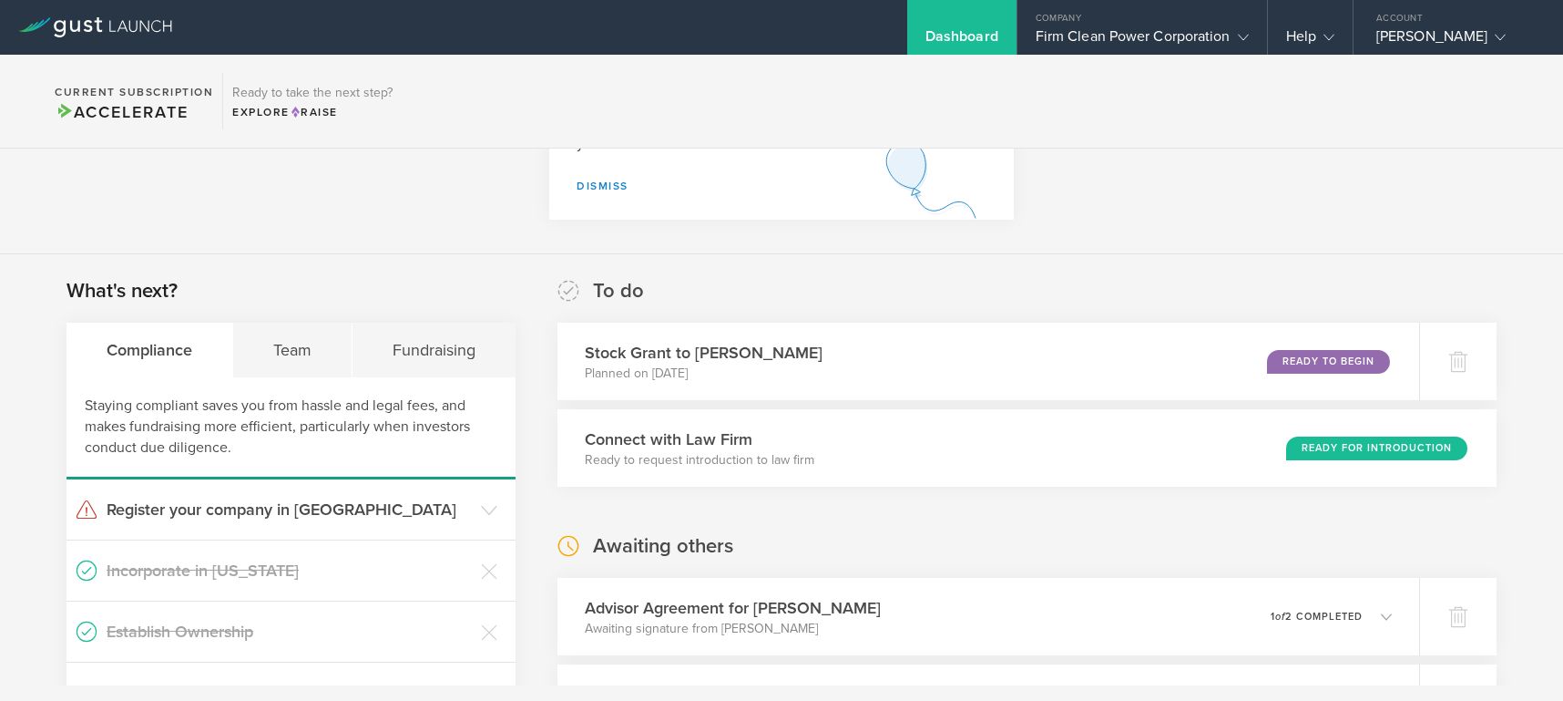
scroll to position [180, 0]
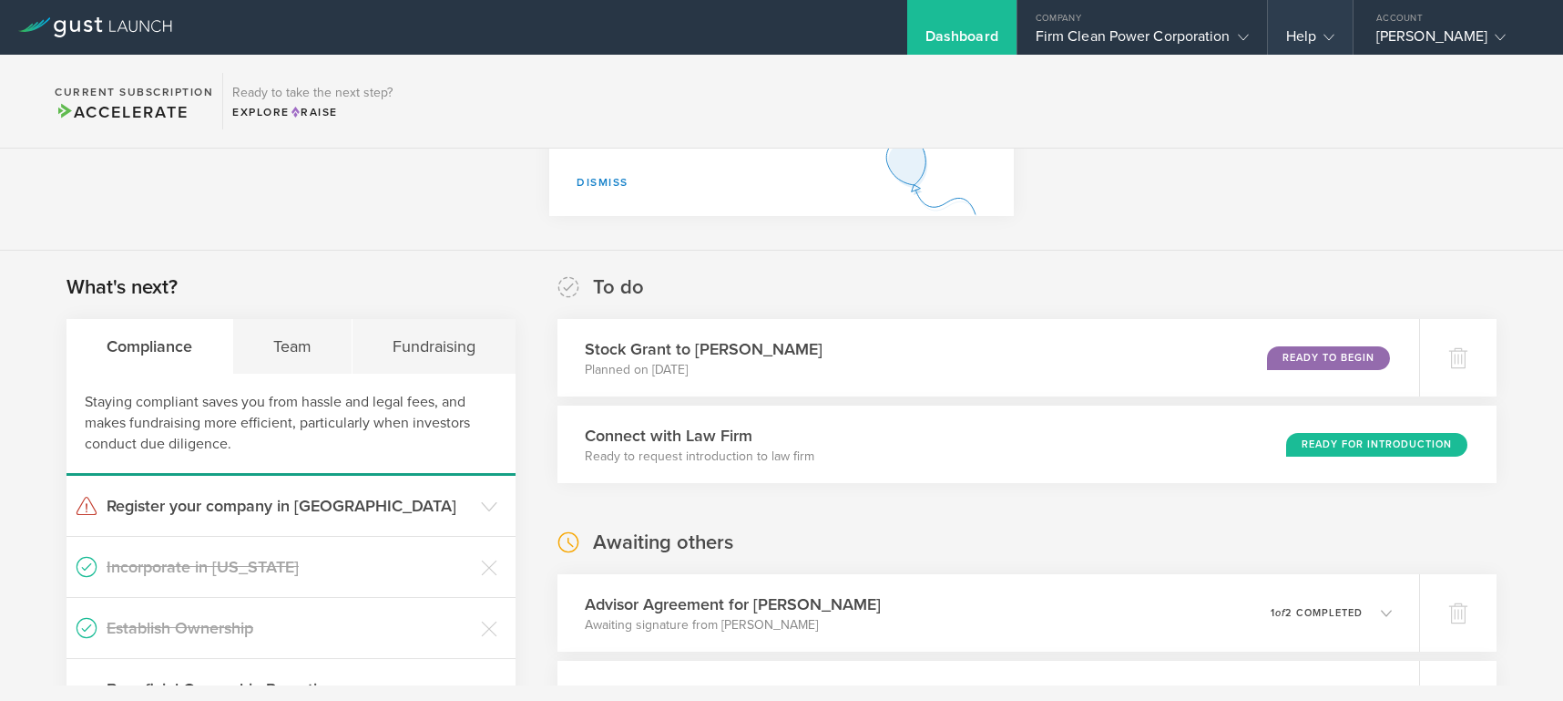
click at [1334, 32] on div "Help" at bounding box center [1310, 27] width 85 height 55
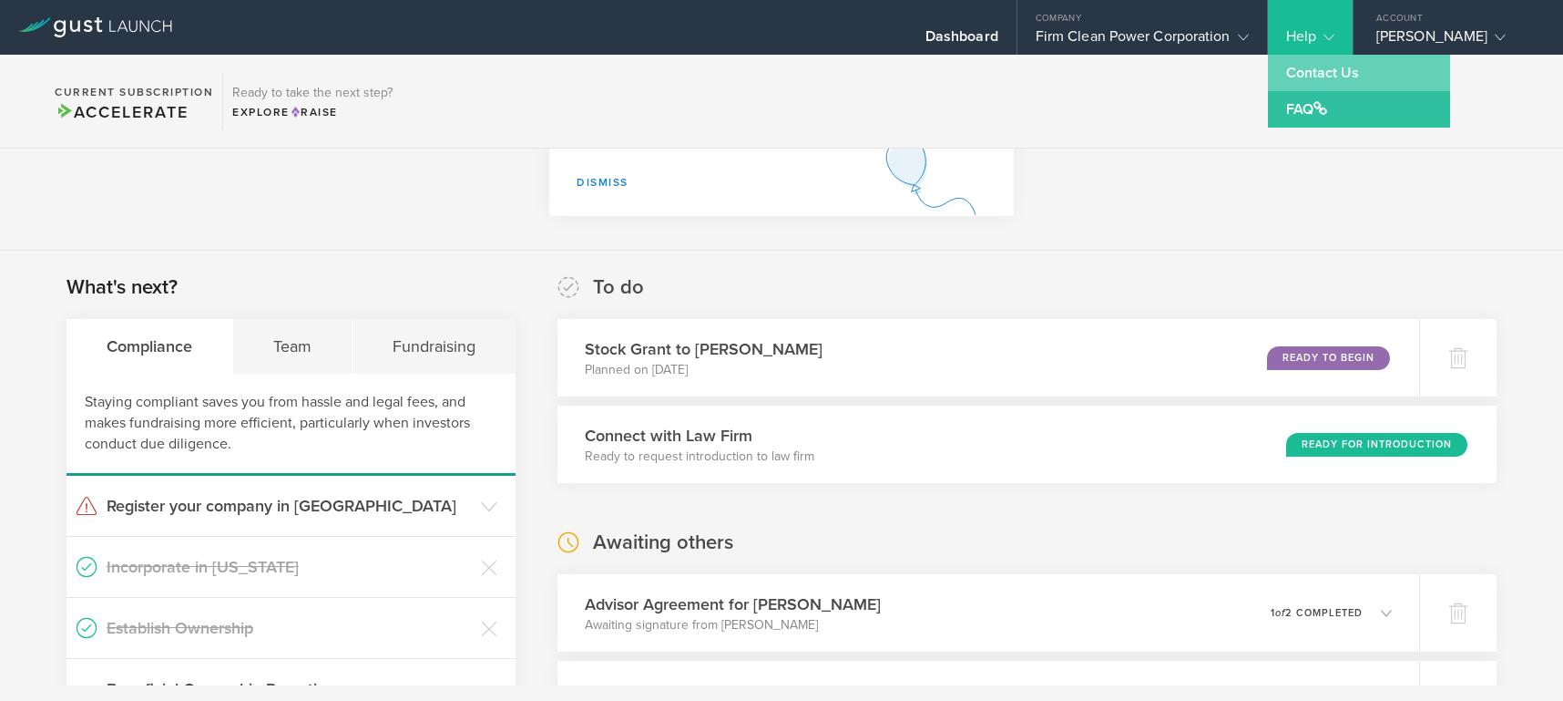
click at [1319, 66] on link "Contact Us" at bounding box center [1359, 73] width 182 height 36
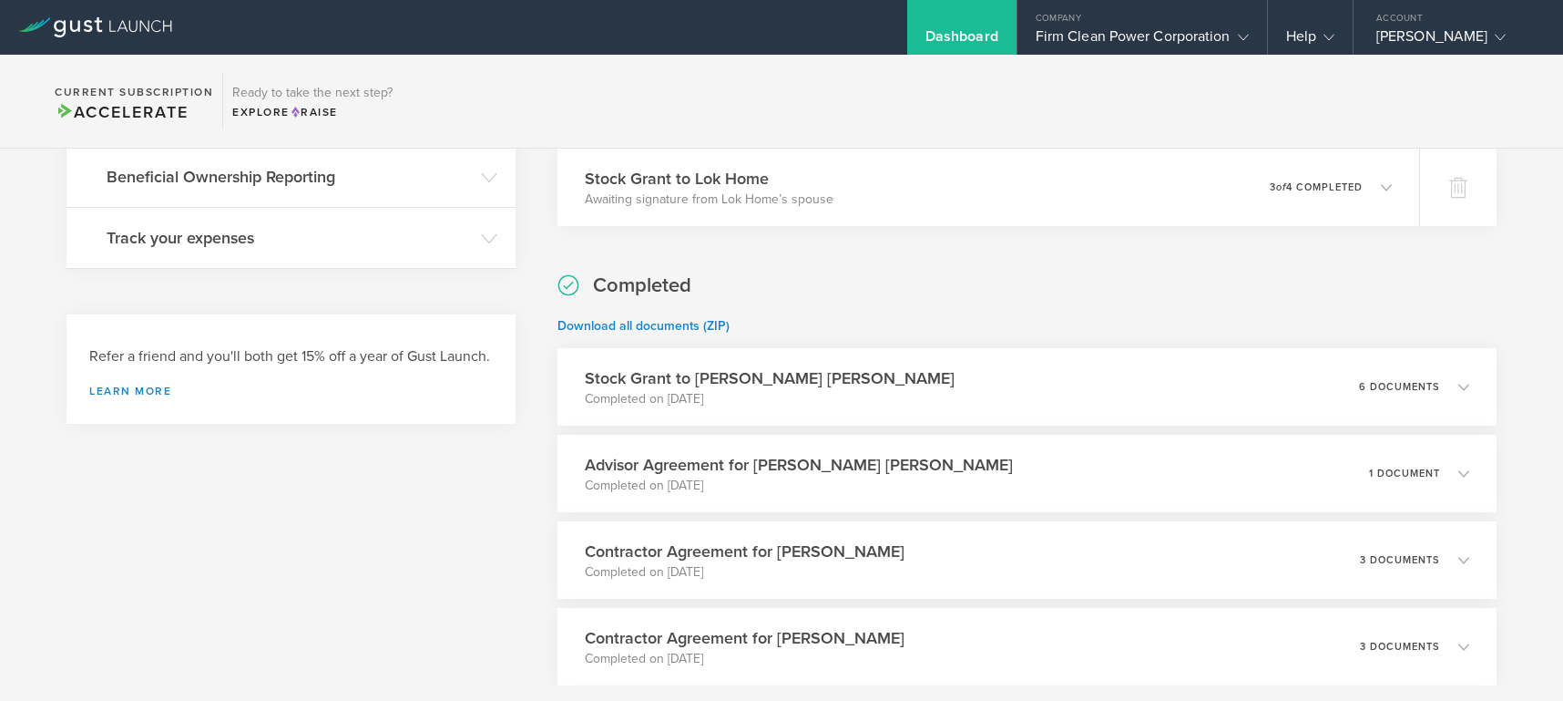
scroll to position [710, 0]
